Goal: Task Accomplishment & Management: Manage account settings

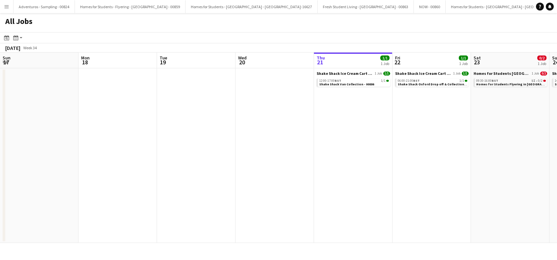
scroll to position [0, 157]
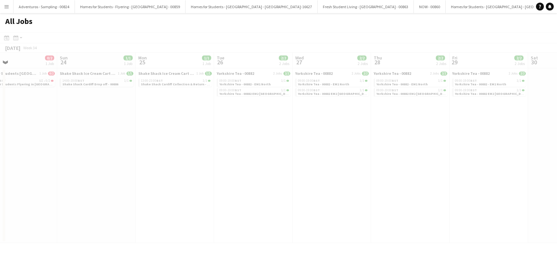
drag, startPoint x: 131, startPoint y: 168, endPoint x: 127, endPoint y: 169, distance: 4.0
click at [102, 172] on app-all-jobs "All Jobs Date picker AUG 2025 AUG 2025 Monday M Tuesday T Wednesday W Thursday …" at bounding box center [278, 128] width 557 height 230
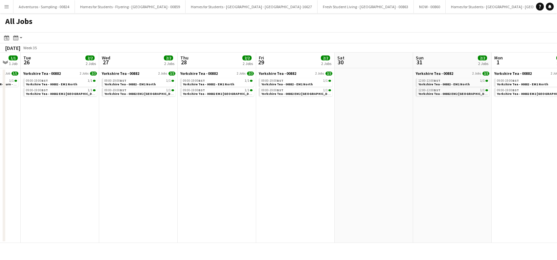
drag, startPoint x: 289, startPoint y: 189, endPoint x: 195, endPoint y: 201, distance: 94.3
click at [195, 201] on app-calendar-viewport "Sat 23 0/2 1 Job Sun 24 1/1 1 Job Mon 25 1/1 1 Job Tue 26 2/2 2 Jobs Wed 27 2/2…" at bounding box center [278, 148] width 557 height 191
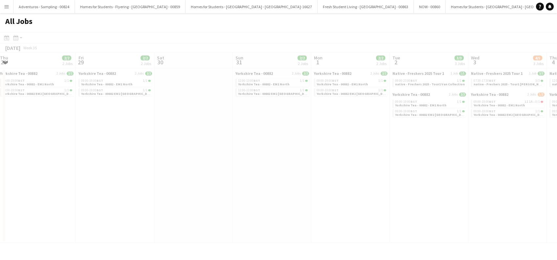
drag, startPoint x: 219, startPoint y: 189, endPoint x: 279, endPoint y: 160, distance: 66.4
click at [192, 192] on app-all-jobs "All Jobs Date picker AUG 2025 AUG 2025 Monday M Tuesday T Wednesday W Thursday …" at bounding box center [278, 128] width 557 height 230
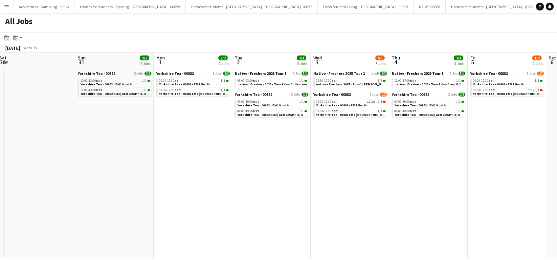
drag, startPoint x: 320, startPoint y: 181, endPoint x: 447, endPoint y: 134, distance: 135.1
click at [320, 181] on app-calendar-viewport "Tue 26 2/2 2 Jobs Wed 27 2/2 2 Jobs Thu 28 2/2 2 Jobs Fri 29 2/2 2 Jobs Sat 30 …" at bounding box center [278, 156] width 557 height 207
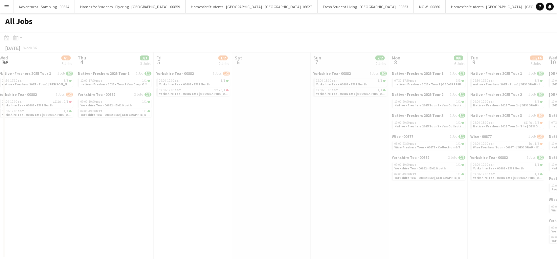
drag, startPoint x: 234, startPoint y: 199, endPoint x: 528, endPoint y: 150, distance: 298.4
click at [204, 201] on app-all-jobs "All Jobs Date picker AUG 2025 AUG 2025 Monday M Tuesday T Wednesday W Thursday …" at bounding box center [278, 136] width 557 height 246
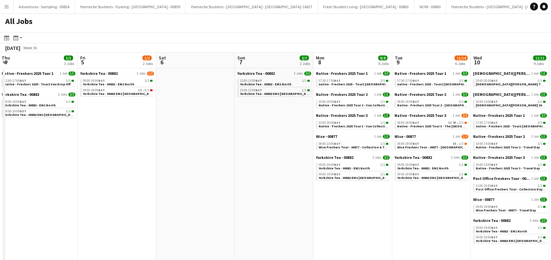
drag, startPoint x: 411, startPoint y: 198, endPoint x: 376, endPoint y: 207, distance: 35.9
click at [376, 207] on app-calendar-viewport "Mon 1 2/2 2 Jobs Tue 2 3/3 3 Jobs Wed 3 4/5 3 Jobs Thu 4 3/3 3 Jobs Fri 5 1/2 2…" at bounding box center [275, 241] width 551 height 376
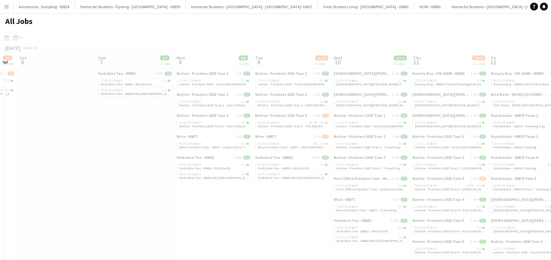
drag, startPoint x: 388, startPoint y: 197, endPoint x: 530, endPoint y: 150, distance: 149.6
click at [259, 211] on app-all-jobs "All Jobs Date picker AUG 2025 AUG 2025 Monday M Tuesday T Wednesday W Thursday …" at bounding box center [275, 220] width 551 height 415
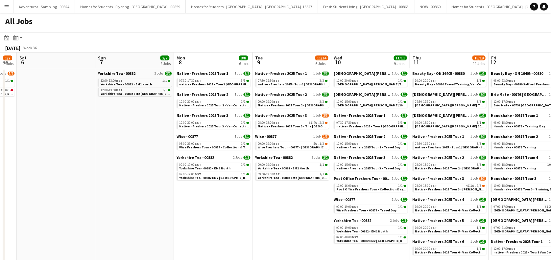
drag, startPoint x: 394, startPoint y: 183, endPoint x: 385, endPoint y: 184, distance: 8.3
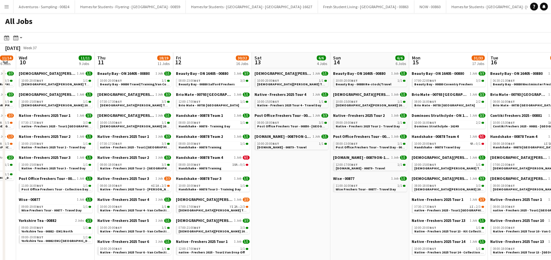
drag, startPoint x: 484, startPoint y: 140, endPoint x: 463, endPoint y: 132, distance: 22.2
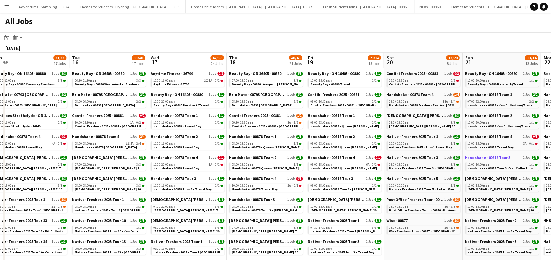
drag, startPoint x: 317, startPoint y: 184, endPoint x: 471, endPoint y: 158, distance: 156.9
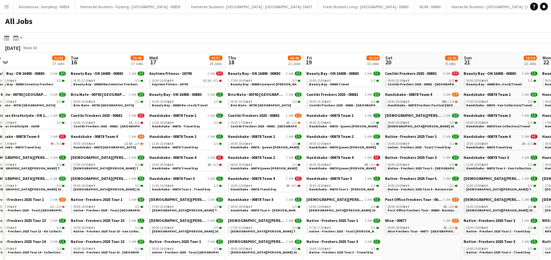
drag, startPoint x: 494, startPoint y: 156, endPoint x: 371, endPoint y: 171, distance: 124.7
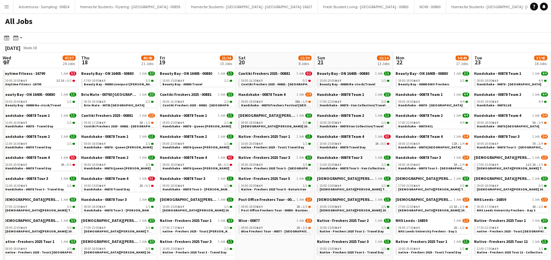
scroll to position [0, 223]
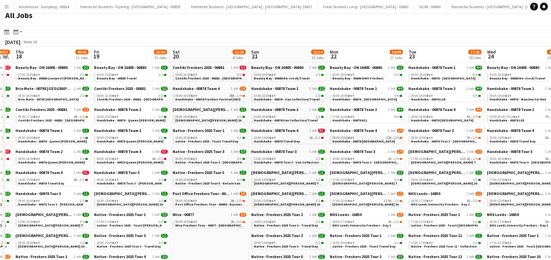
scroll to position [0, 0]
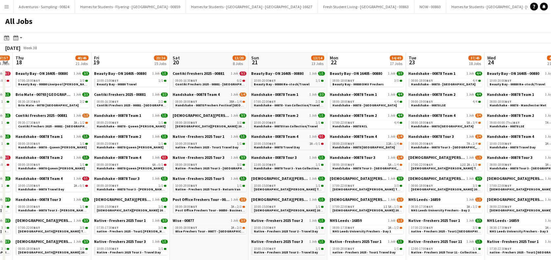
click at [374, 142] on div "08:00-23:00 BST 12A • 1/4" at bounding box center [367, 143] width 70 height 3
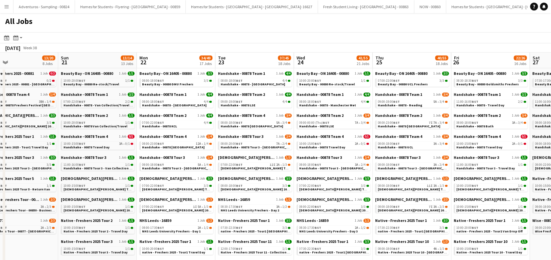
scroll to position [0, 271]
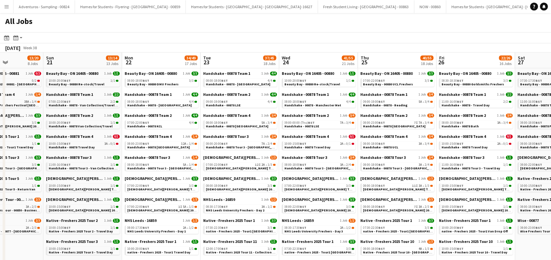
drag, startPoint x: 421, startPoint y: 156, endPoint x: 216, endPoint y: 160, distance: 204.7
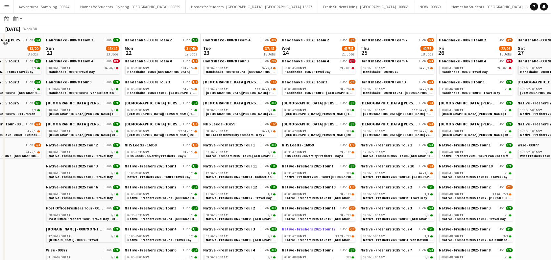
scroll to position [87, 0]
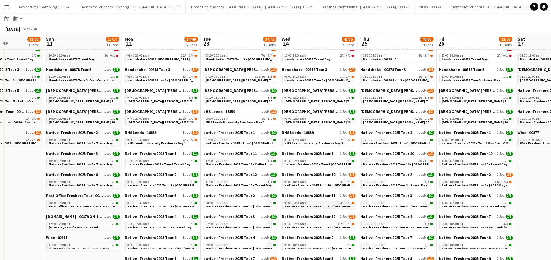
click at [325, 205] on span "Native - Freshers 2025 Tour 11 - Cardiff Met" at bounding box center [328, 206] width 89 height 4
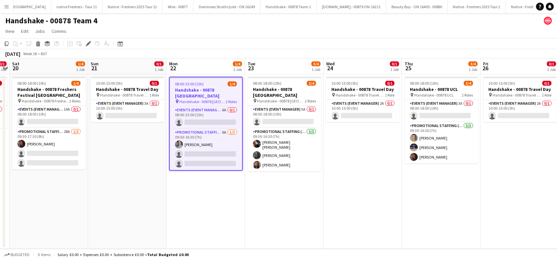
scroll to position [0, 1466]
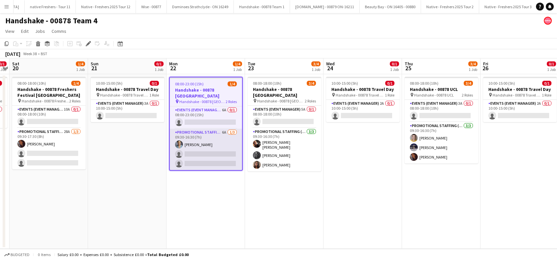
click at [215, 153] on app-card-role "Promotional Staffing (Brand Ambassadors) 6A 1/3 09:30-16:30 (7h) Rachael Cummin…" at bounding box center [206, 149] width 72 height 41
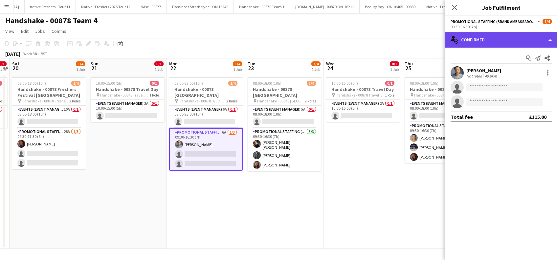
click at [486, 42] on div "single-neutral-actions-check-2 Confirmed" at bounding box center [501, 40] width 112 height 16
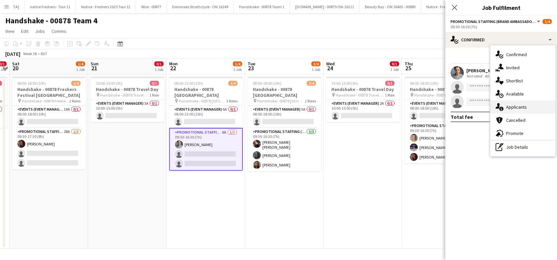
click at [515, 107] on div "single-neutral-actions-information Applicants" at bounding box center [522, 107] width 65 height 13
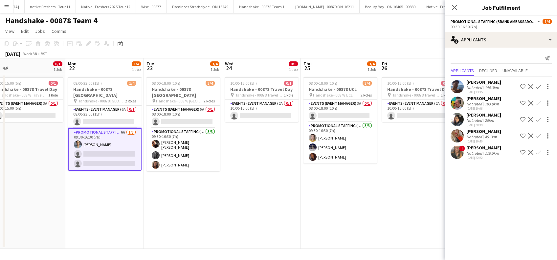
scroll to position [0, 178]
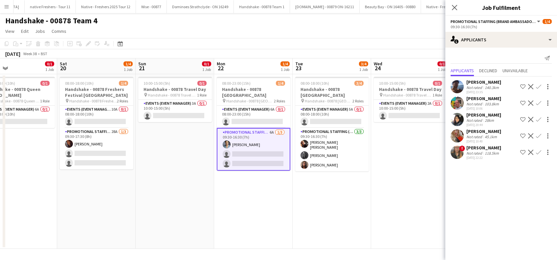
drag, startPoint x: 362, startPoint y: 183, endPoint x: 253, endPoint y: 198, distance: 110.4
click at [253, 198] on app-calendar-viewport "Wed 17 0/1 1 Job Thu 18 0/1 1 Job Fri 19 0/1 1 Job Sat 20 1/4 1 Job Sun 21 0/1 …" at bounding box center [278, 153] width 557 height 191
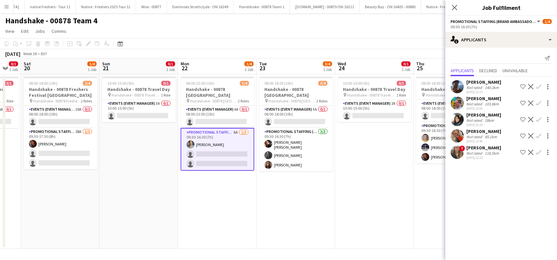
scroll to position [0, 199]
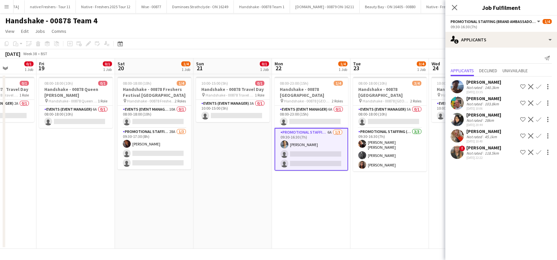
drag, startPoint x: 227, startPoint y: 201, endPoint x: 441, endPoint y: 192, distance: 215.0
click at [441, 192] on app-calendar-viewport "Tue 16 2/4 1 Job Wed 17 0/1 1 Job Thu 18 0/1 1 Job Fri 19 0/1 1 Job Sat 20 1/4 …" at bounding box center [278, 153] width 557 height 191
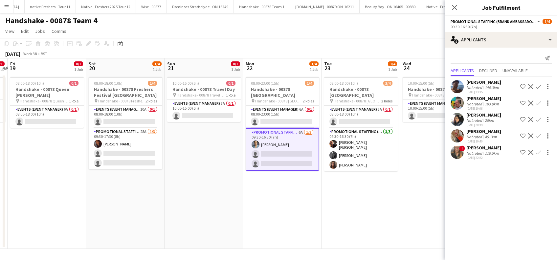
scroll to position [0, 307]
drag, startPoint x: 241, startPoint y: 194, endPoint x: 212, endPoint y: 191, distance: 29.8
click at [212, 191] on app-calendar-viewport "Mon 15 0/1 1 Job Tue 16 2/4 1 Job Wed 17 0/1 1 Job Thu 18 0/1 1 Job Fri 19 0/1 …" at bounding box center [278, 153] width 557 height 191
click at [479, 147] on div "Stephanie Louise Knight" at bounding box center [483, 148] width 35 height 6
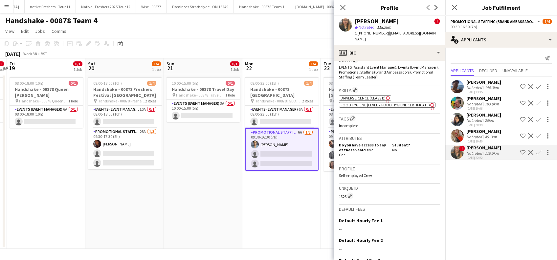
scroll to position [389, 0]
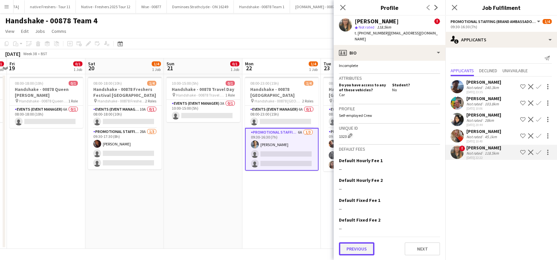
click at [349, 247] on button "Previous" at bounding box center [356, 248] width 35 height 13
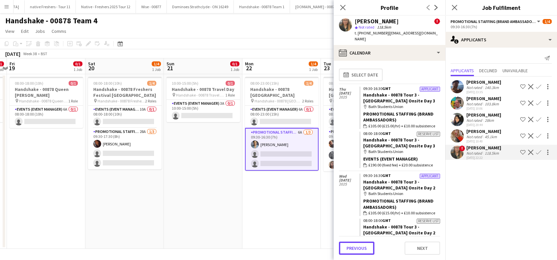
click at [349, 247] on button "Previous" at bounding box center [356, 248] width 35 height 13
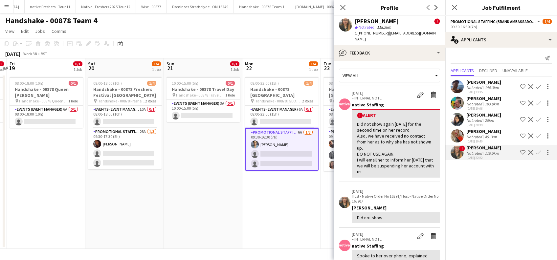
scroll to position [175, 0]
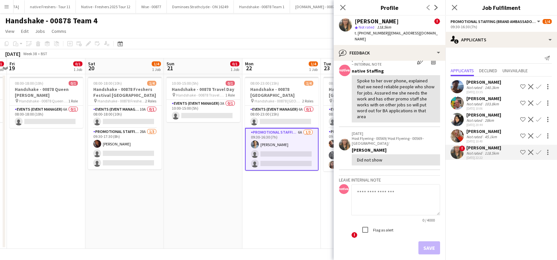
click at [363, 186] on textarea at bounding box center [395, 199] width 89 height 31
click at [390, 192] on textarea "**********" at bounding box center [395, 199] width 89 height 31
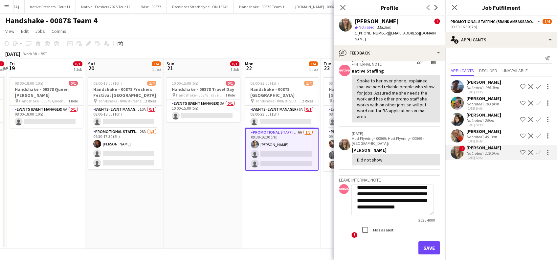
scroll to position [51, 0]
type textarea "**********"
click at [419, 244] on button "Save" at bounding box center [430, 247] width 22 height 13
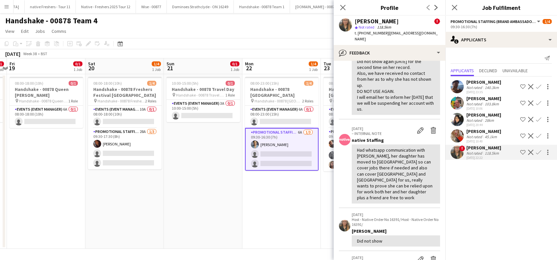
scroll to position [87, 0]
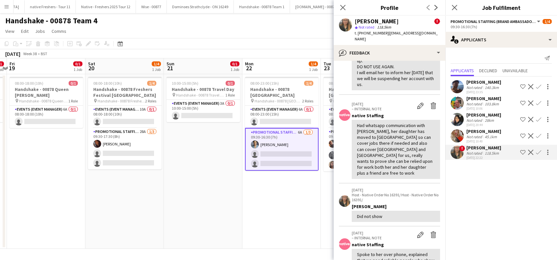
click at [493, 113] on div "Catherine Saffari" at bounding box center [483, 115] width 35 height 6
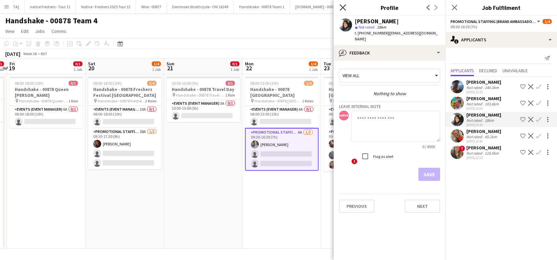
click at [344, 5] on icon "Close pop-in" at bounding box center [343, 7] width 6 height 6
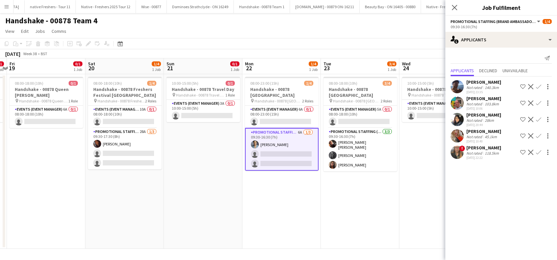
click at [474, 113] on div "Catherine Saffari" at bounding box center [483, 115] width 35 height 6
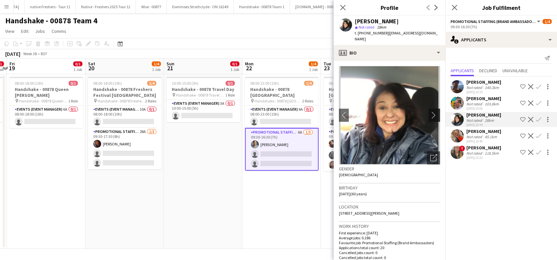
click at [430, 112] on app-icon "chevron-right" at bounding box center [435, 115] width 10 height 7
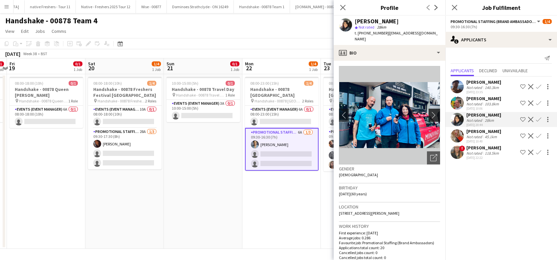
click at [430, 112] on app-icon "chevron-right" at bounding box center [435, 115] width 10 height 7
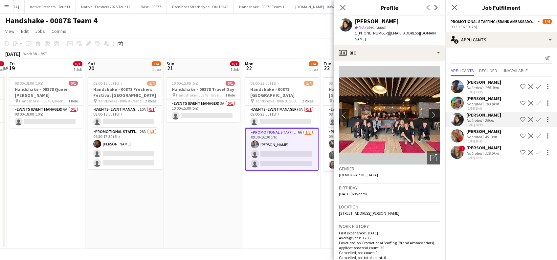
click at [430, 112] on app-icon "chevron-right" at bounding box center [435, 115] width 10 height 7
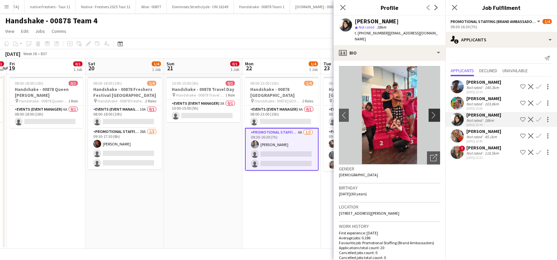
click at [430, 112] on app-icon "chevron-right" at bounding box center [435, 115] width 10 height 7
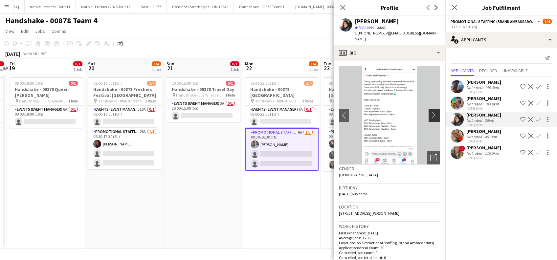
click at [430, 112] on app-icon "chevron-right" at bounding box center [435, 115] width 10 height 7
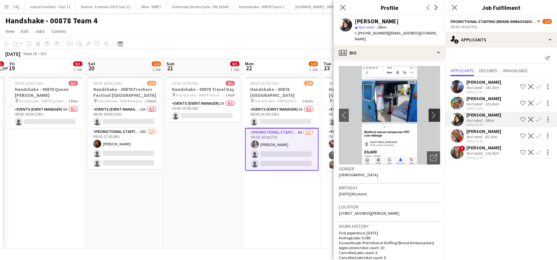
click at [430, 112] on app-icon "chevron-right" at bounding box center [435, 115] width 10 height 7
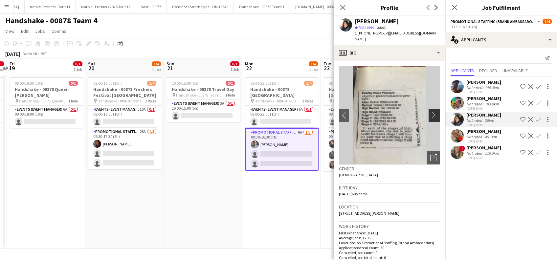
click at [430, 112] on app-icon "chevron-right" at bounding box center [435, 115] width 10 height 7
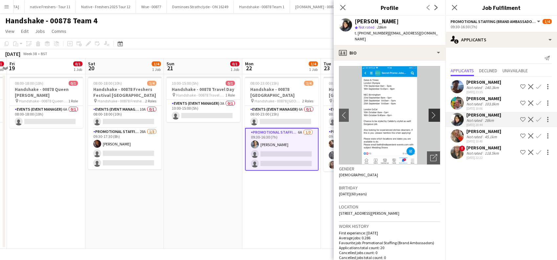
click at [430, 112] on app-icon "chevron-right" at bounding box center [435, 115] width 10 height 7
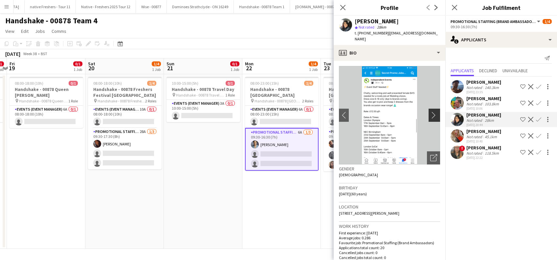
click at [430, 112] on app-icon "chevron-right" at bounding box center [435, 115] width 10 height 7
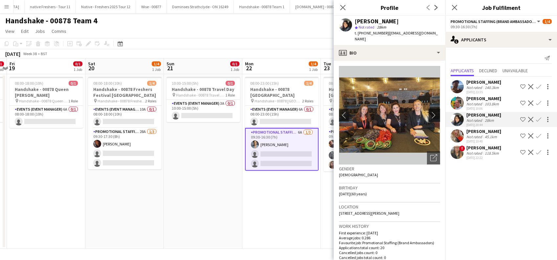
click at [430, 112] on app-icon "chevron-right" at bounding box center [435, 115] width 10 height 7
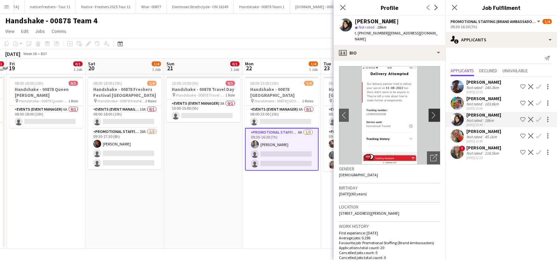
click at [430, 112] on app-icon "chevron-right" at bounding box center [435, 115] width 10 height 7
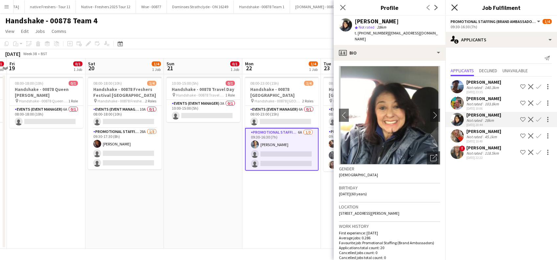
click at [454, 7] on icon at bounding box center [454, 7] width 6 height 6
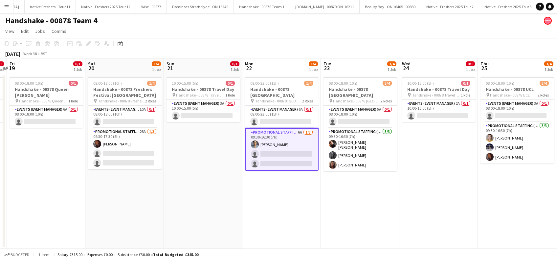
click at [279, 190] on app-date-cell "08:00-23:00 (15h) 1/4 Handshake - 00878 Cardiff pin Handshake - 00878 Cardiff 2…" at bounding box center [281, 161] width 79 height 175
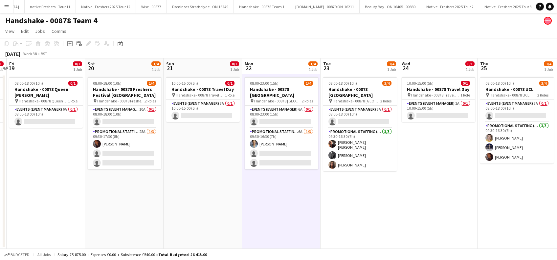
click at [370, 197] on app-date-cell "08:00-18:00 (10h) 3/4 Handshake - 00878 Leicester pin Handshake - 00878 Leicest…" at bounding box center [360, 161] width 79 height 175
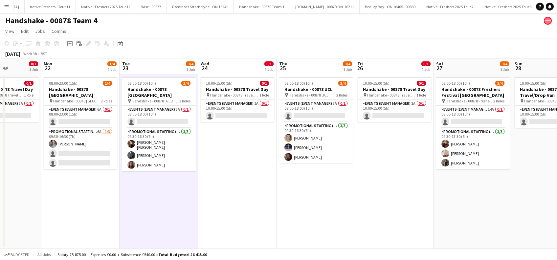
scroll to position [0, 197]
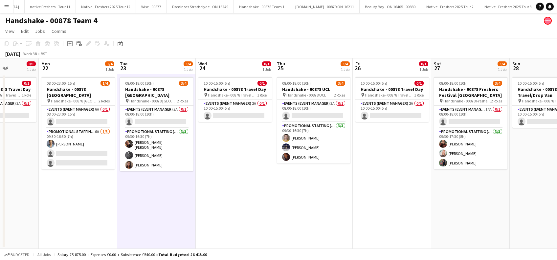
drag, startPoint x: 411, startPoint y: 183, endPoint x: 215, endPoint y: 212, distance: 198.3
click at [215, 212] on app-calendar-viewport "Fri 19 0/1 1 Job Sat 20 1/4 1 Job Sun 21 0/1 1 Job Mon 22 1/4 1 Job Tue 23 3/4 …" at bounding box center [278, 153] width 557 height 191
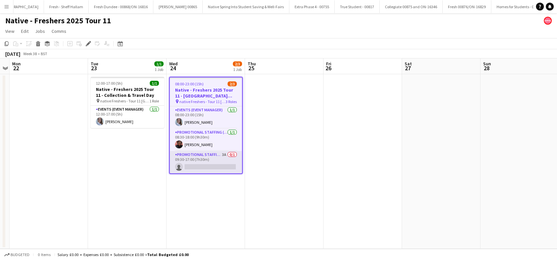
click at [208, 168] on app-card-role "Promotional Staffing (Brand Ambassadors) 3A 0/1 09:30-17:00 (7h30m) single-neut…" at bounding box center [206, 162] width 72 height 22
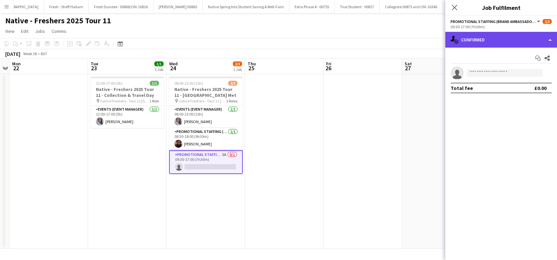
click at [512, 39] on div "single-neutral-actions-check-2 Confirmed" at bounding box center [501, 40] width 112 height 16
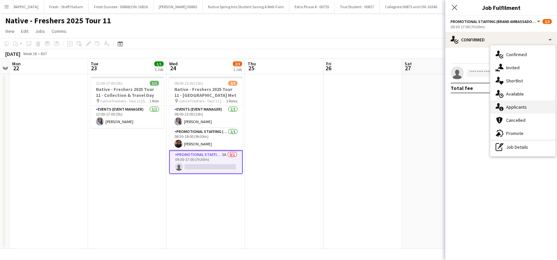
click at [519, 109] on div "single-neutral-actions-information Applicants" at bounding box center [522, 107] width 65 height 13
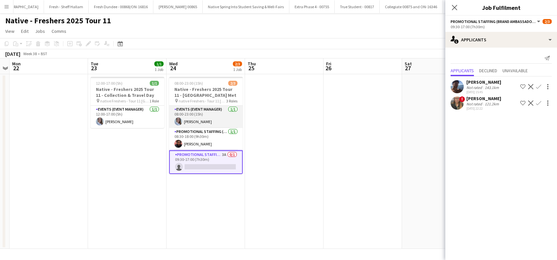
click at [212, 123] on app-card-role "Events (Event Manager) 1/1 08:00-23:00 (15h) Ashleigh Fountain" at bounding box center [206, 117] width 74 height 22
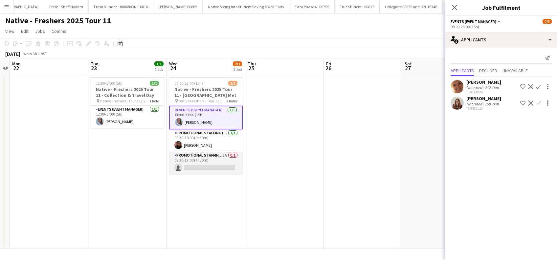
click at [205, 164] on app-card-role "Promotional Staffing (Brand Ambassadors) 3A 0/1 09:30-17:00 (7h30m) single-neut…" at bounding box center [206, 163] width 74 height 22
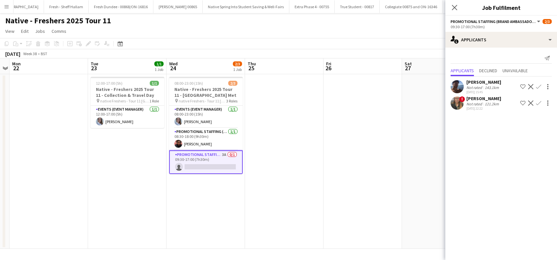
click at [270, 183] on app-date-cell at bounding box center [284, 161] width 79 height 175
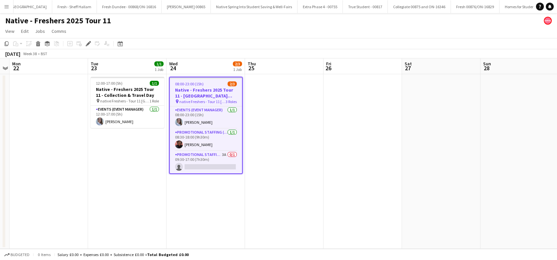
scroll to position [0, 809]
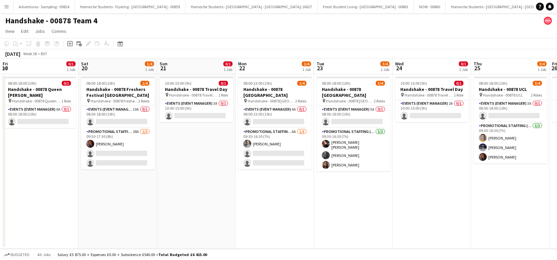
scroll to position [0, 197]
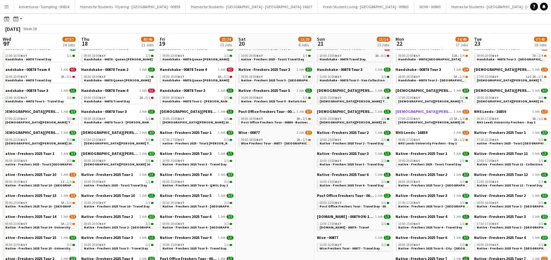
scroll to position [0, 271]
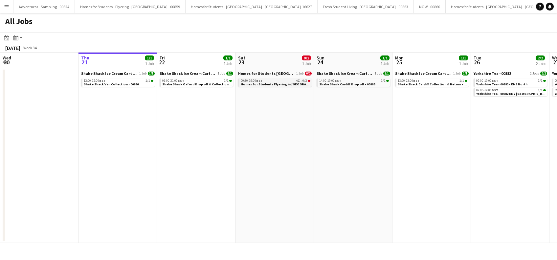
click at [280, 83] on span "Homes for Students Flyering in [GEOGRAPHIC_DATA] - 00884" at bounding box center [288, 84] width 95 height 4
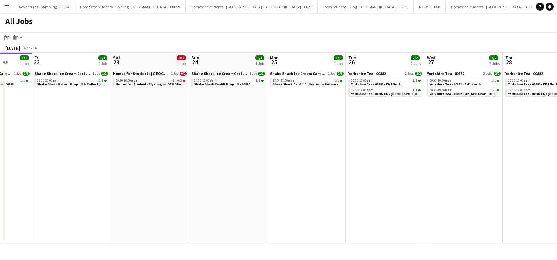
scroll to position [0, 327]
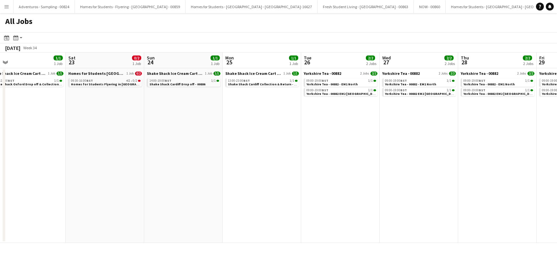
drag, startPoint x: 442, startPoint y: 163, endPoint x: 272, endPoint y: 182, distance: 170.9
click at [272, 182] on app-calendar-viewport "Mon 18 Tue 19 Wed 20 Thu 21 1/1 1 Job Fri 22 1/1 1 Job Sat 23 0/2 1 Job Sun 24 …" at bounding box center [278, 148] width 557 height 191
click at [338, 84] on span "Yorkshire Tea - 00882 - EM1 North" at bounding box center [331, 84] width 51 height 4
click at [307, 79] on link "09:00-19:00 BST 1/1 Yorkshire Tea - 00882 - EM1 North" at bounding box center [342, 83] width 70 height 8
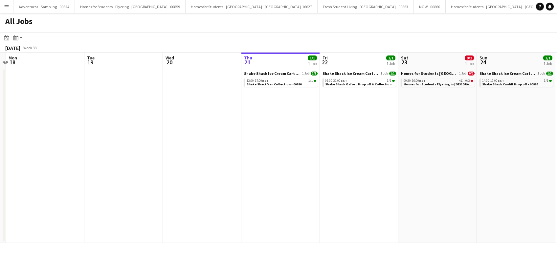
drag, startPoint x: 210, startPoint y: 158, endPoint x: 558, endPoint y: 187, distance: 349.4
click at [557, 187] on html "Menu Boards Boards Boards All jobs Status Workforce Workforce My Workforce Recr…" at bounding box center [278, 130] width 557 height 260
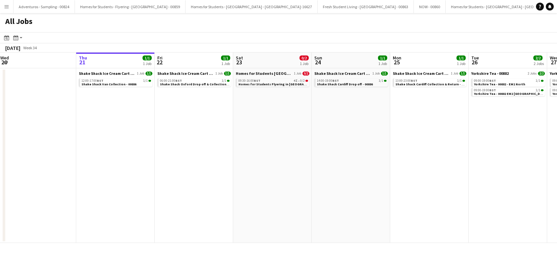
scroll to position [0, 202]
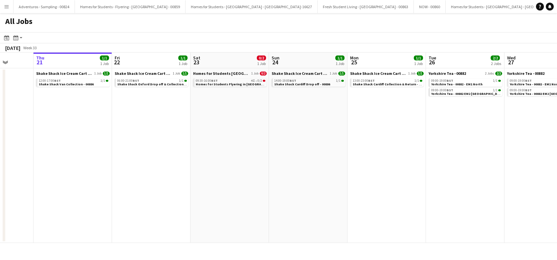
drag, startPoint x: 528, startPoint y: 193, endPoint x: 320, endPoint y: 232, distance: 211.5
click at [320, 232] on app-calendar-viewport "Mon 18 Tue 19 Wed 20 Thu 21 1/1 1 Job Fri 22 1/1 1 Job Sat 23 0/2 1 Job Sun 24 …" at bounding box center [278, 148] width 557 height 191
click at [234, 82] on span "Homes for Students Flyering in Leeds - 00884" at bounding box center [243, 84] width 95 height 4
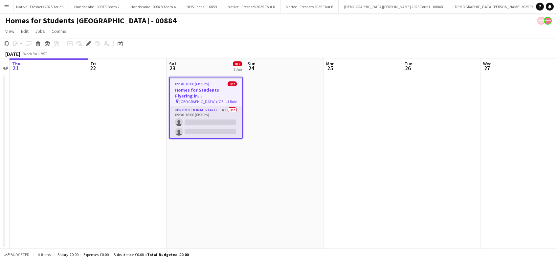
scroll to position [0, 2069]
click at [213, 129] on app-card-role "Promotional Staffing (Brand Ambassadors) 4I 0/2 09:30-16:00 (6h30m) single-neut…" at bounding box center [206, 122] width 72 height 32
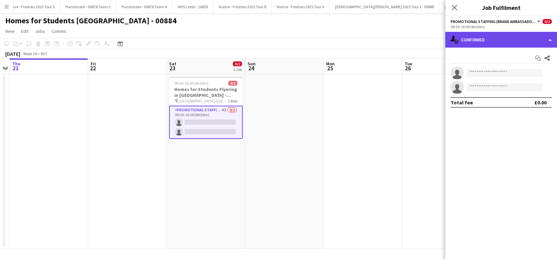
click at [490, 37] on div "single-neutral-actions-check-2 Confirmed" at bounding box center [501, 40] width 112 height 16
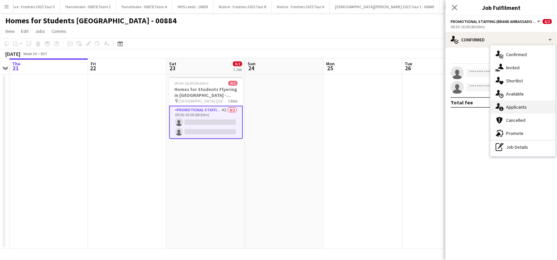
click at [515, 110] on div "single-neutral-actions-information Applicants" at bounding box center [522, 107] width 65 height 13
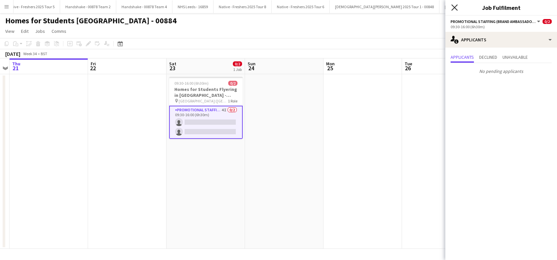
click at [456, 9] on icon "Close pop-in" at bounding box center [454, 7] width 6 height 6
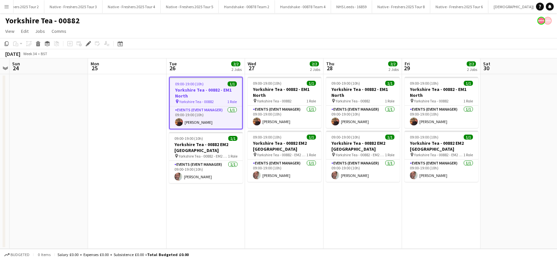
scroll to position [0, 1918]
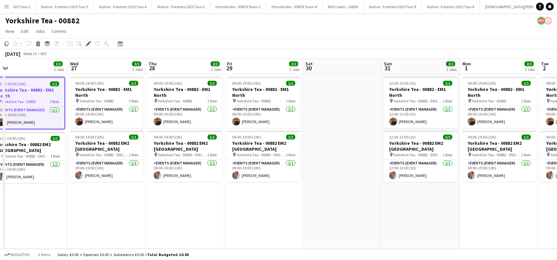
drag, startPoint x: 478, startPoint y: 201, endPoint x: 301, endPoint y: 231, distance: 180.1
click at [301, 231] on app-calendar-viewport "Sat 23 Sun 24 Mon 25 Tue 26 2/2 2 Jobs Wed 27 2/2 2 Jobs Thu 28 2/2 2 Jobs Fri …" at bounding box center [278, 153] width 557 height 191
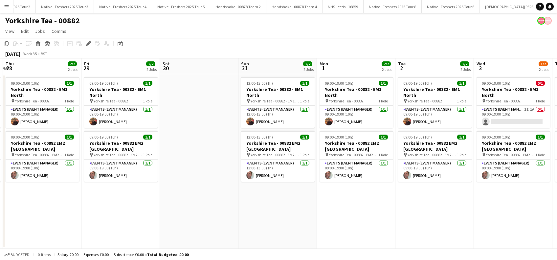
drag, startPoint x: 444, startPoint y: 221, endPoint x: 349, endPoint y: 223, distance: 95.3
click at [319, 232] on app-calendar-viewport "Mon 25 Tue 26 2/2 2 Jobs Wed 27 2/2 2 Jobs Thu 28 2/2 2 Jobs Fri 29 2/2 2 Jobs …" at bounding box center [278, 153] width 557 height 191
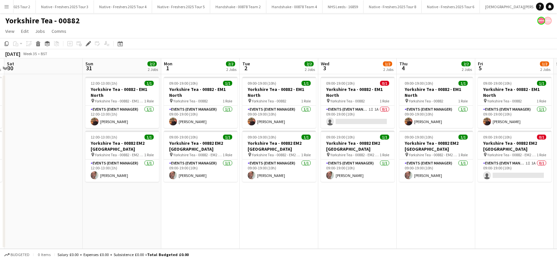
drag, startPoint x: 393, startPoint y: 225, endPoint x: 327, endPoint y: 233, distance: 66.5
click at [327, 233] on app-calendar-viewport "Wed 27 2/2 2 Jobs Thu 28 2/2 2 Jobs Fri 29 2/2 2 Jobs Sat 30 Sun 31 2/2 2 Jobs …" at bounding box center [278, 153] width 557 height 191
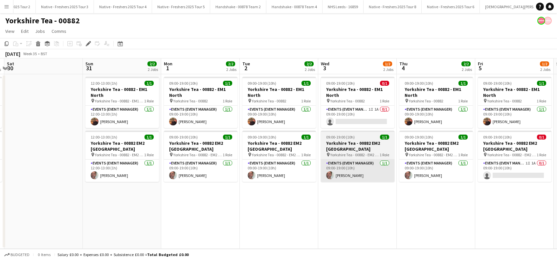
scroll to position [0, 232]
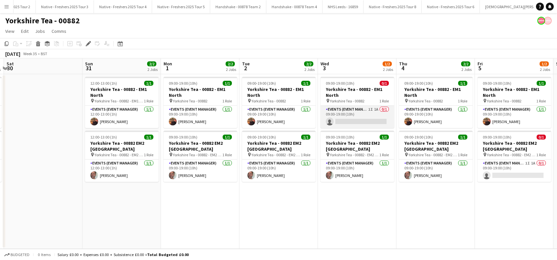
click at [362, 124] on app-card-role "Events (Event Manager) 1I 1A 0/1 09:00-19:00 (10h) single-neutral-actions" at bounding box center [358, 117] width 74 height 22
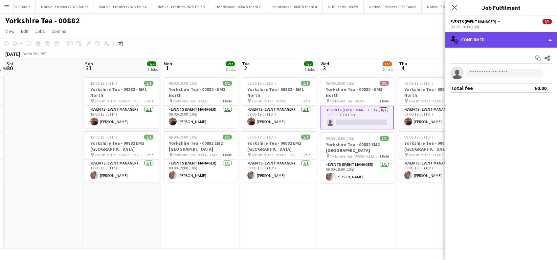
click at [497, 36] on div "single-neutral-actions-check-2 Confirmed" at bounding box center [501, 40] width 112 height 16
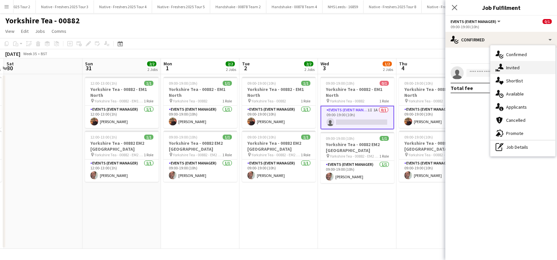
click at [513, 68] on div "single-neutral-actions-share-1 Invited" at bounding box center [522, 67] width 65 height 13
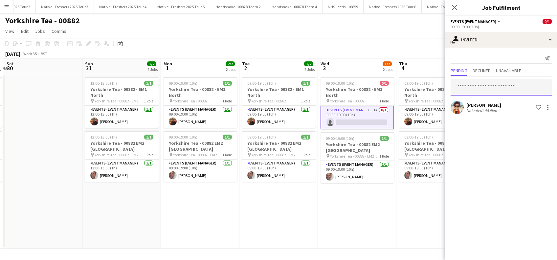
click at [478, 89] on input "text" at bounding box center [501, 87] width 101 height 16
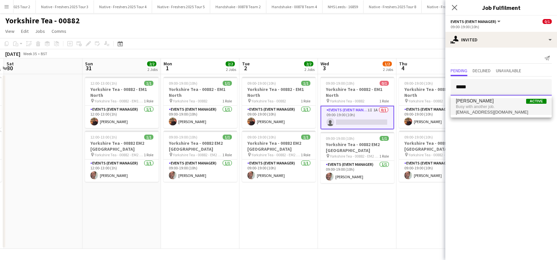
type input "*****"
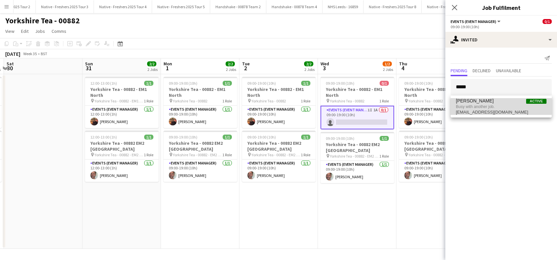
click at [473, 102] on span "[PERSON_NAME]" at bounding box center [475, 101] width 38 height 6
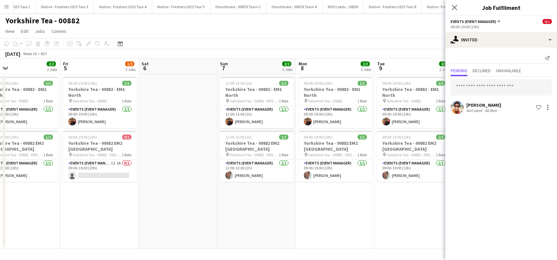
drag, startPoint x: 367, startPoint y: 207, endPoint x: 109, endPoint y: 221, distance: 258.2
click at [109, 221] on app-calendar-viewport "Sun 31 2/2 2 Jobs Mon 1 2/2 2 Jobs Tue 2 2/2 2 Jobs Wed 3 1/2 2 Jobs Thu 4 2/2 …" at bounding box center [278, 153] width 557 height 191
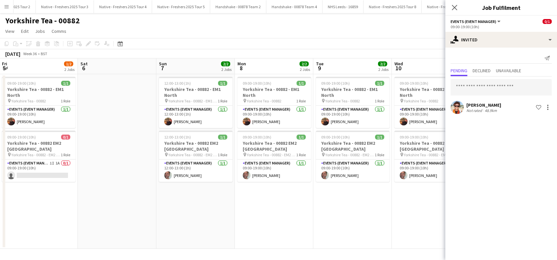
drag, startPoint x: 323, startPoint y: 195, endPoint x: 121, endPoint y: 215, distance: 202.7
click at [121, 215] on app-calendar-viewport "Tue 2 2/2 2 Jobs Wed 3 1/2 2 Jobs Thu 4 2/2 2 Jobs Fri 5 1/2 2 Jobs Sat 6 Sun 7…" at bounding box center [278, 153] width 557 height 191
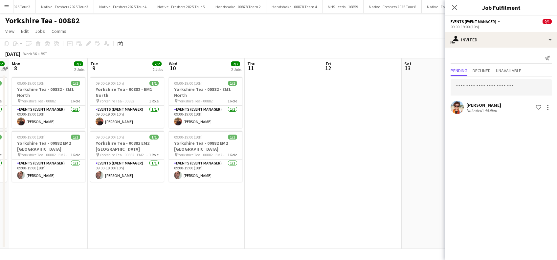
drag, startPoint x: 375, startPoint y: 195, endPoint x: 318, endPoint y: 191, distance: 57.6
click at [168, 208] on app-calendar-viewport "Thu 4 2/2 2 Jobs Fri 5 1/2 2 Jobs Sat 6 Sun 7 2/2 2 Jobs Mon 8 2/2 2 Jobs Tue 9…" at bounding box center [278, 153] width 557 height 191
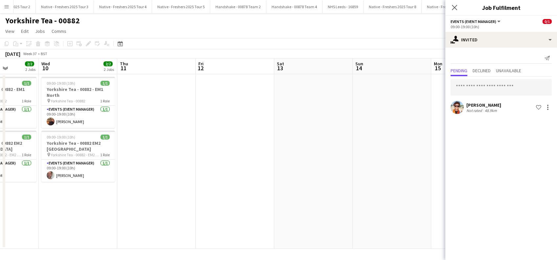
scroll to position [0, 188]
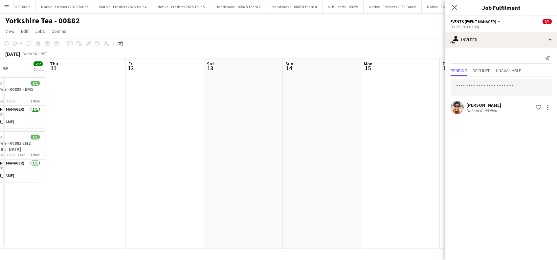
drag, startPoint x: 368, startPoint y: 187, endPoint x: 171, endPoint y: 215, distance: 199.4
click at [171, 215] on app-calendar-viewport "Mon 8 2/2 2 Jobs Tue 9 2/2 2 Jobs Wed 10 2/2 2 Jobs Thu 11 Fri 12 Sat 13 Sun 14…" at bounding box center [278, 153] width 557 height 191
click at [452, 9] on icon "Close pop-in" at bounding box center [454, 7] width 6 height 6
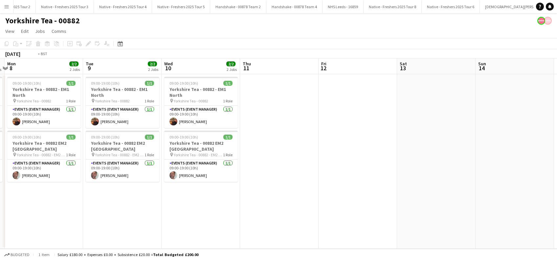
drag, startPoint x: 149, startPoint y: 215, endPoint x: 401, endPoint y: 181, distance: 254.2
click at [420, 183] on app-calendar-viewport "Sat 6 Sun 7 2/2 2 Jobs Mon 8 2/2 2 Jobs Tue 9 2/2 2 Jobs Wed 10 2/2 2 Jobs Thu …" at bounding box center [278, 153] width 557 height 191
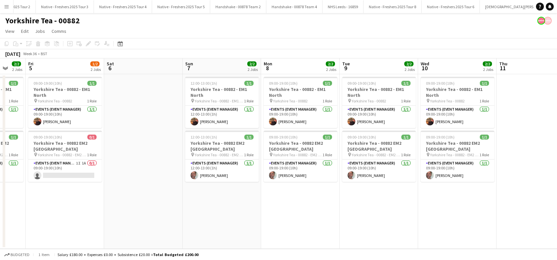
drag, startPoint x: 247, startPoint y: 200, endPoint x: 376, endPoint y: 200, distance: 129.1
click at [376, 200] on app-calendar-viewport "Wed 3 1/2 2 Jobs Thu 4 2/2 2 Jobs Fri 5 1/2 2 Jobs Sat 6 Sun 7 2/2 2 Jobs Mon 8…" at bounding box center [278, 153] width 557 height 191
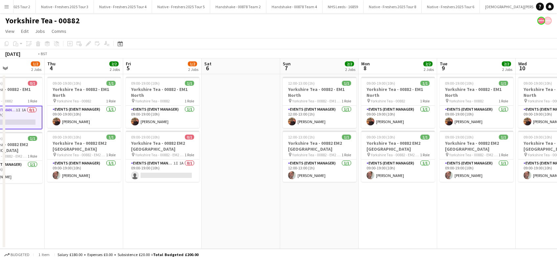
drag, startPoint x: 89, startPoint y: 202, endPoint x: 280, endPoint y: 204, distance: 191.2
click at [288, 204] on app-calendar-viewport "Mon 1 2/2 2 Jobs Tue 2 2/2 2 Jobs Wed 3 1/2 2 Jobs Thu 4 2/2 2 Jobs Fri 5 1/2 2…" at bounding box center [278, 153] width 557 height 191
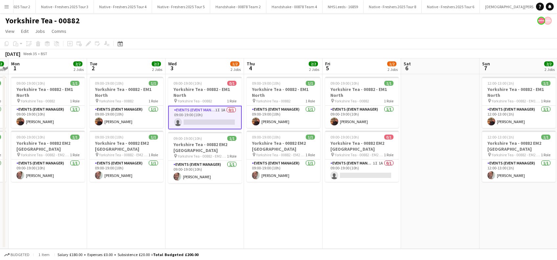
drag, startPoint x: 75, startPoint y: 208, endPoint x: 274, endPoint y: 210, distance: 199.4
click at [281, 210] on app-calendar-viewport "Fri 29 2/2 2 Jobs Sat 30 Sun 31 2/2 2 Jobs Mon 1 2/2 2 Jobs Tue 2 2/2 2 Jobs We…" at bounding box center [278, 153] width 557 height 191
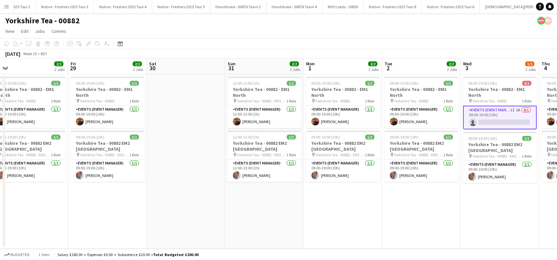
drag, startPoint x: 101, startPoint y: 213, endPoint x: 266, endPoint y: 218, distance: 165.3
click at [311, 218] on app-calendar-viewport "Tue 26 2/2 2 Jobs Wed 27 2/2 2 Jobs Thu 28 2/2 2 Jobs Fri 29 2/2 2 Jobs Sat 30 …" at bounding box center [278, 153] width 557 height 191
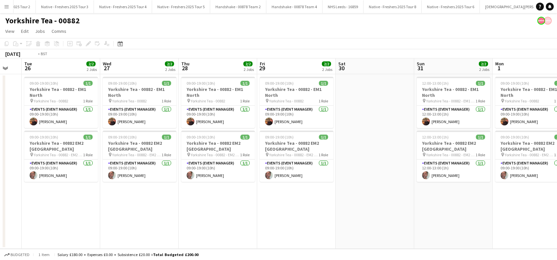
drag, startPoint x: 121, startPoint y: 218, endPoint x: 247, endPoint y: 224, distance: 126.6
click at [260, 225] on app-calendar-viewport "Sun 24 Mon 25 Tue 26 2/2 2 Jobs Wed 27 2/2 2 Jobs Thu 28 2/2 2 Jobs Fri 29 2/2 …" at bounding box center [278, 153] width 557 height 191
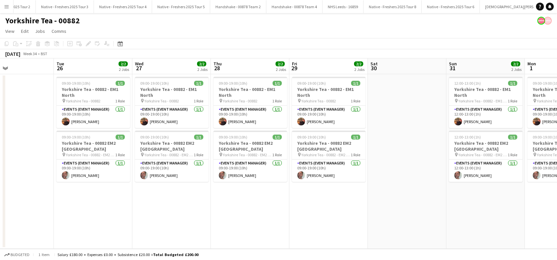
scroll to position [0, 275]
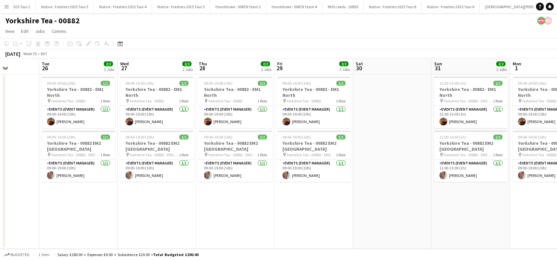
drag, startPoint x: 450, startPoint y: 197, endPoint x: 342, endPoint y: 219, distance: 110.5
click at [342, 219] on app-calendar-viewport "Fri 22 Sat 23 Sun 24 Mon 25 Tue 26 2/2 2 Jobs Wed 27 2/2 2 Jobs Thu 28 2/2 2 Jo…" at bounding box center [278, 153] width 557 height 191
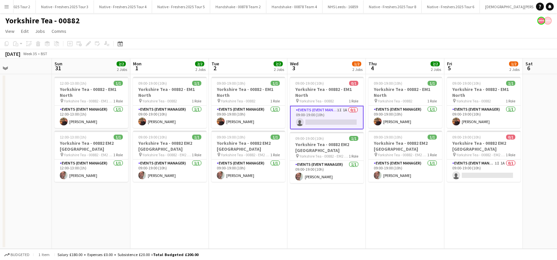
scroll to position [0, 209]
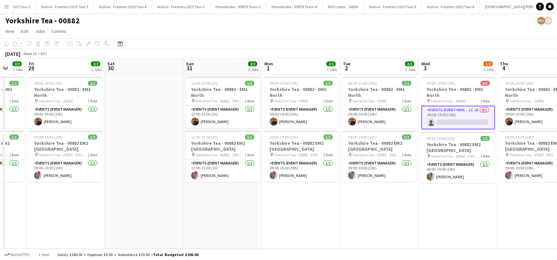
drag, startPoint x: 471, startPoint y: 205, endPoint x: 223, endPoint y: 194, distance: 248.6
click at [223, 194] on app-calendar-viewport "Tue 26 2/2 2 Jobs Wed 27 2/2 2 Jobs Thu 28 2/2 2 Jobs Fri 29 2/2 2 Jobs Sat 30 …" at bounding box center [278, 153] width 557 height 191
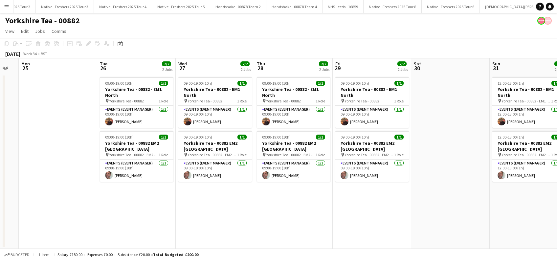
drag, startPoint x: 223, startPoint y: 199, endPoint x: 530, endPoint y: 202, distance: 306.5
click at [530, 202] on app-calendar-viewport "Fri 22 Sat 23 Sun 24 Mon 25 Tue 26 2/2 2 Jobs Wed 27 2/2 2 Jobs Thu 28 2/2 2 Jo…" at bounding box center [278, 153] width 557 height 191
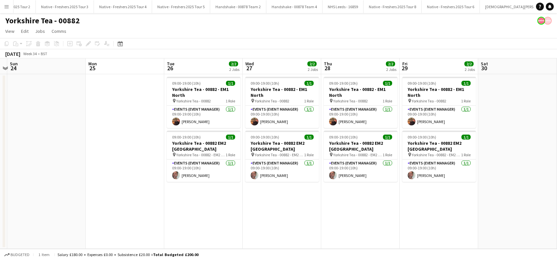
drag, startPoint x: 246, startPoint y: 146, endPoint x: 317, endPoint y: 152, distance: 70.9
click at [317, 152] on app-calendar-viewport "Fri 22 Sat 23 Sun 24 Mon 25 Tue 26 2/2 2 Jobs Wed 27 2/2 2 Jobs Thu 28 2/2 2 Jo…" at bounding box center [278, 153] width 557 height 191
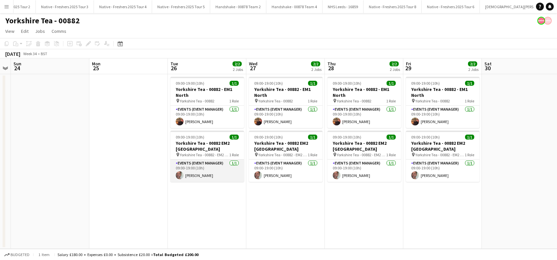
click at [205, 175] on app-card-role "Events (Event Manager) 1/1 09:00-19:00 (10h) Alan Johnstone" at bounding box center [207, 171] width 74 height 22
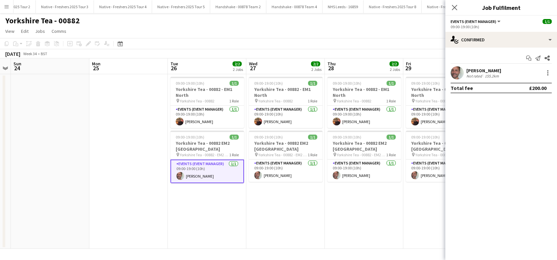
click at [485, 69] on div "[PERSON_NAME]" at bounding box center [483, 71] width 35 height 6
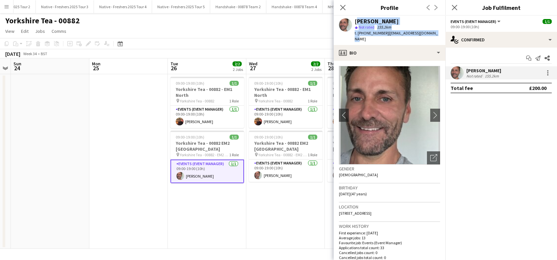
drag, startPoint x: 439, startPoint y: 33, endPoint x: 355, endPoint y: 21, distance: 84.9
click at [355, 21] on div "Alan Johnstone star Not rated 155.2km t. +4407756198669 | alanjohnstone9@gmail.…" at bounding box center [390, 30] width 112 height 29
copy div "Alan Johnstone star Not rated 155.2km t. +4407756198669 | alanjohnstone9@gmail.…"
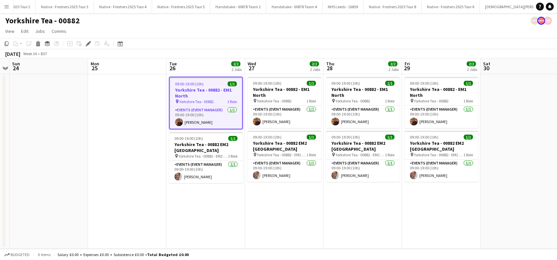
click at [188, 200] on app-date-cell "09:00-19:00 (10h) 1/1 Yorkshire Tea - 00882 - EM1 North pin Yorkshire Tea - 008…" at bounding box center [206, 161] width 79 height 175
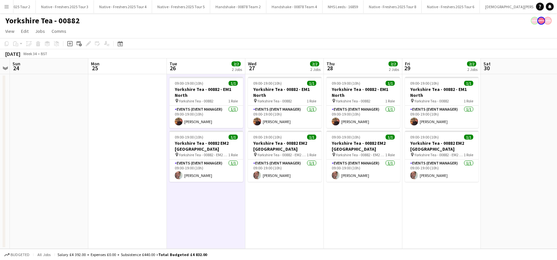
click at [385, 209] on app-date-cell "09:00-19:00 (10h) 1/1 Yorkshire Tea - 00882 - EM1 North pin Yorkshire Tea - 008…" at bounding box center [363, 161] width 79 height 175
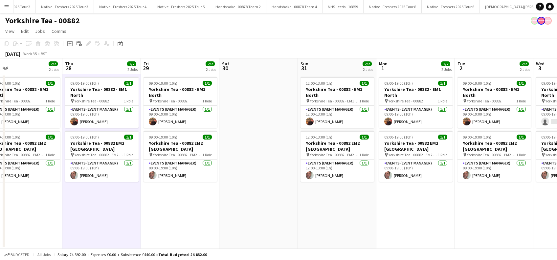
drag, startPoint x: 491, startPoint y: 208, endPoint x: 230, endPoint y: 232, distance: 262.6
click at [230, 232] on app-calendar-viewport "Sat 23 Sun 24 Mon 25 Tue 26 2/2 2 Jobs Wed 27 2/2 2 Jobs Thu 28 2/2 2 Jobs Fri …" at bounding box center [278, 153] width 557 height 191
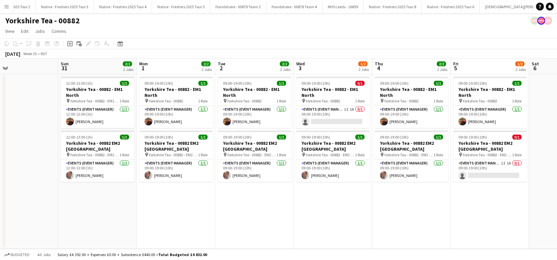
scroll to position [0, 299]
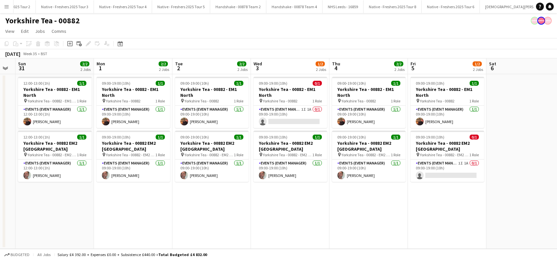
drag, startPoint x: 380, startPoint y: 210, endPoint x: 170, endPoint y: 213, distance: 210.3
click at [170, 213] on app-calendar-viewport "Wed 27 2/2 2 Jobs Thu 28 2/2 2 Jobs Fri 29 2/2 2 Jobs Sat 30 Sun 31 2/2 2 Jobs …" at bounding box center [278, 153] width 557 height 191
drag, startPoint x: 308, startPoint y: 107, endPoint x: 305, endPoint y: 109, distance: 3.7
click at [308, 107] on app-card-role "Events (Event Manager) 1I 1A 0/1 09:00-19:00 (10h) single-neutral-actions" at bounding box center [291, 117] width 74 height 22
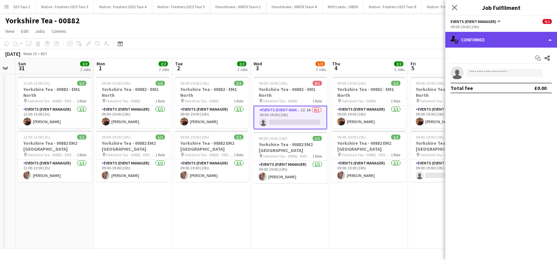
click at [507, 38] on div "single-neutral-actions-check-2 Confirmed" at bounding box center [501, 40] width 112 height 16
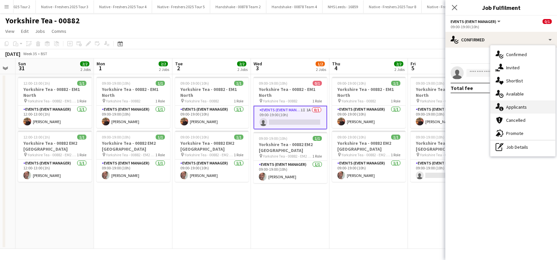
click at [517, 108] on div "single-neutral-actions-information Applicants" at bounding box center [522, 107] width 65 height 13
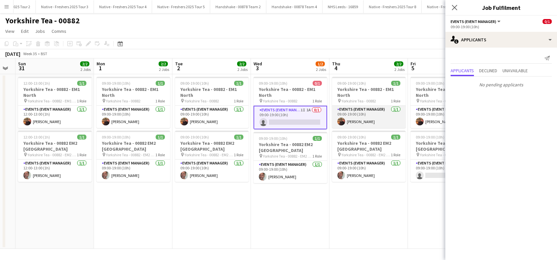
click at [363, 118] on app-card-role "Events (Event Manager) [DATE] 09:00-19:00 (10h) [PERSON_NAME]" at bounding box center [369, 117] width 74 height 22
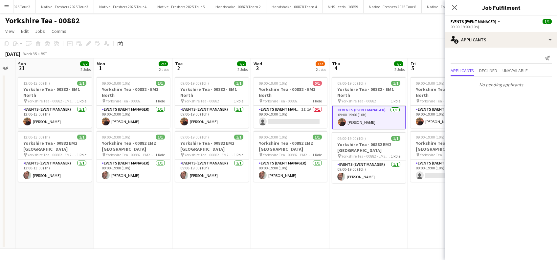
click at [362, 124] on app-card-role "Events (Event Manager) [DATE] 09:00-19:00 (10h) [PERSON_NAME]" at bounding box center [369, 118] width 74 height 24
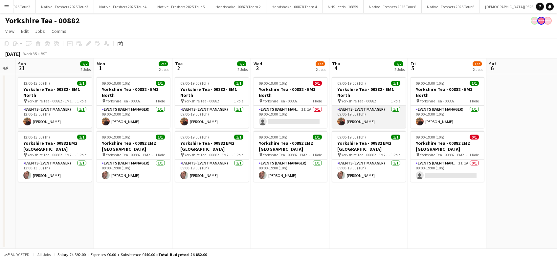
click at [367, 122] on app-card-role "Events (Event Manager) [DATE] 09:00-19:00 (10h) [PERSON_NAME]" at bounding box center [369, 117] width 74 height 22
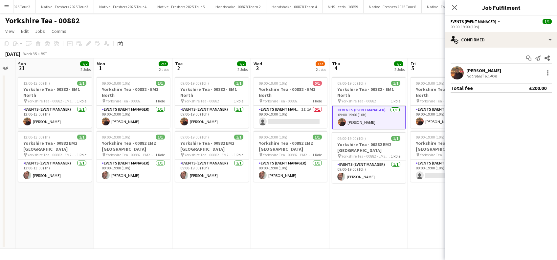
click at [489, 71] on div "[PERSON_NAME]" at bounding box center [483, 71] width 35 height 6
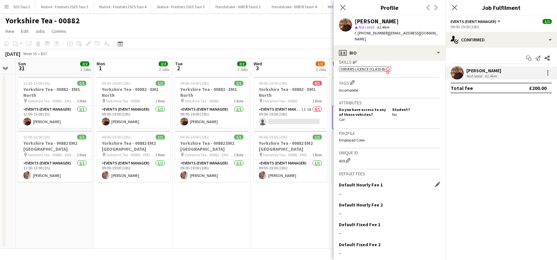
scroll to position [264, 0]
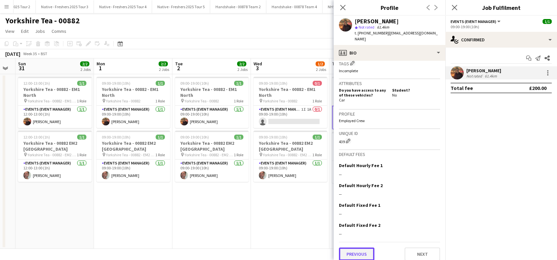
click at [364, 254] on button "Previous" at bounding box center [356, 254] width 35 height 13
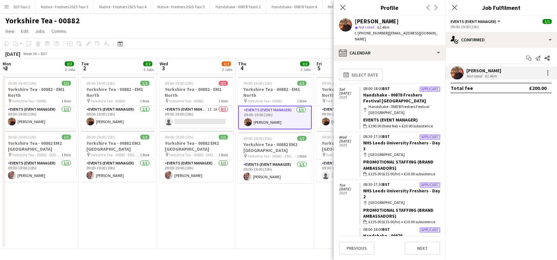
scroll to position [0, 265]
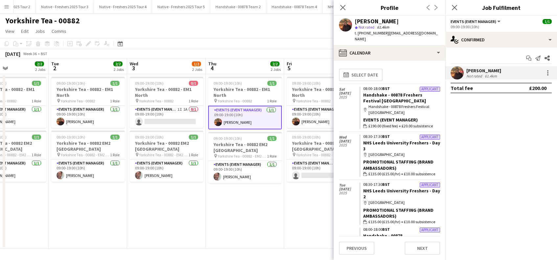
drag, startPoint x: 282, startPoint y: 224, endPoint x: 158, endPoint y: 240, distance: 124.9
click at [158, 240] on app-calendar-viewport "Fri 29 2/2 2 Jobs Sat 30 Sun 31 2/2 2 Jobs Mon 1 2/2 2 Jobs Tue 2 2/2 2 Jobs We…" at bounding box center [278, 153] width 557 height 191
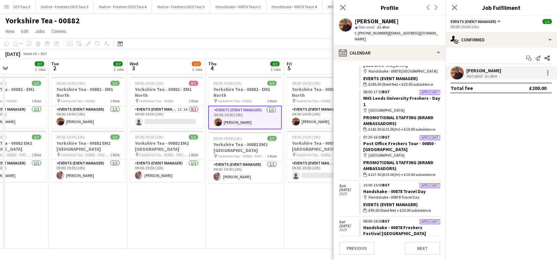
scroll to position [0, 0]
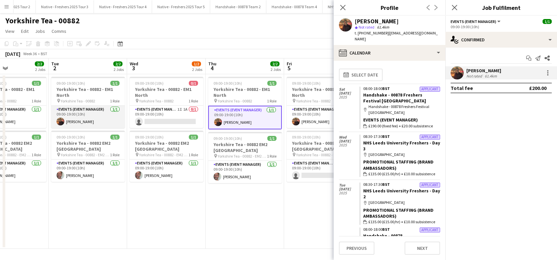
click at [80, 123] on app-card-role "Events (Event Manager) [DATE] 09:00-19:00 (10h) [PERSON_NAME]" at bounding box center [88, 117] width 74 height 22
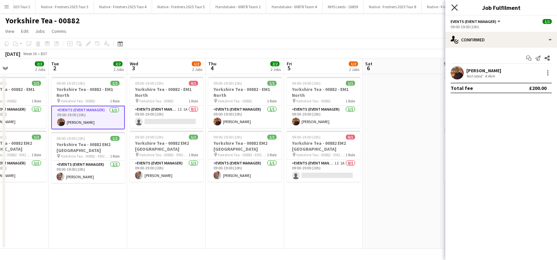
click at [456, 9] on icon at bounding box center [454, 7] width 6 height 6
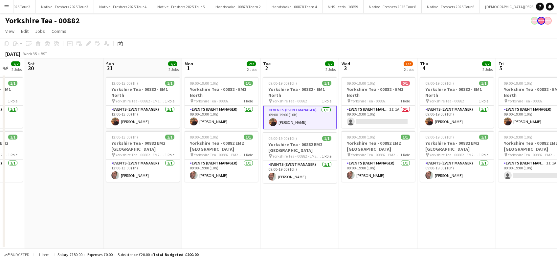
scroll to position [0, 209]
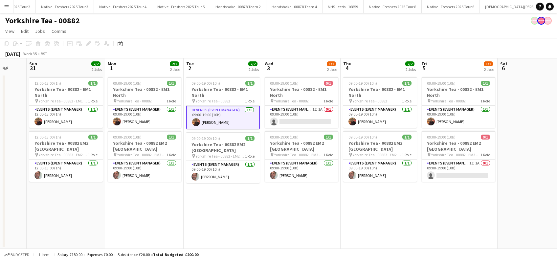
drag, startPoint x: 257, startPoint y: 191, endPoint x: 392, endPoint y: 187, distance: 135.1
click at [392, 187] on app-calendar-viewport "Thu 28 2/2 2 Jobs Fri 29 2/2 2 Jobs Sat 30 Sun 31 2/2 2 Jobs Mon 1 2/2 2 Jobs T…" at bounding box center [278, 153] width 557 height 191
click at [456, 177] on app-card-role "Events (Event Manager) 1I 1A 0/1 09:00-19:00 (10h) single-neutral-actions" at bounding box center [459, 171] width 74 height 22
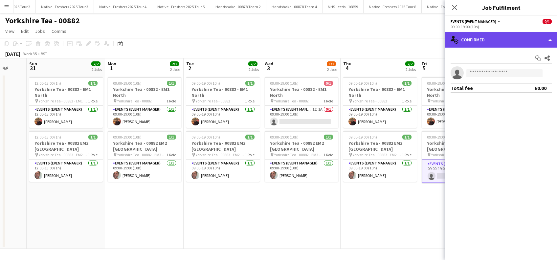
click at [494, 38] on div "single-neutral-actions-check-2 Confirmed" at bounding box center [501, 40] width 112 height 16
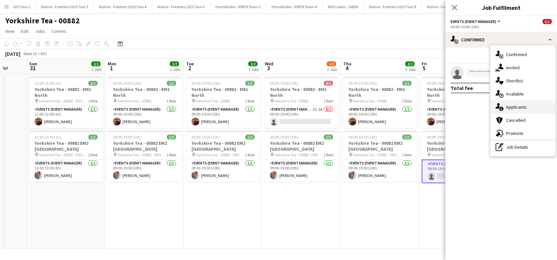
click at [512, 106] on div "single-neutral-actions-information Applicants" at bounding box center [522, 107] width 65 height 13
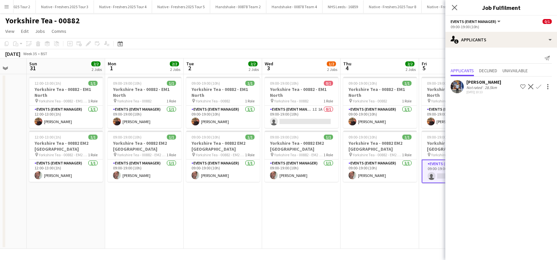
click at [368, 207] on app-date-cell "09:00-19:00 (10h) 1/1 Yorkshire Tea - 00882 - EM1 North pin Yorkshire Tea - 008…" at bounding box center [380, 161] width 79 height 175
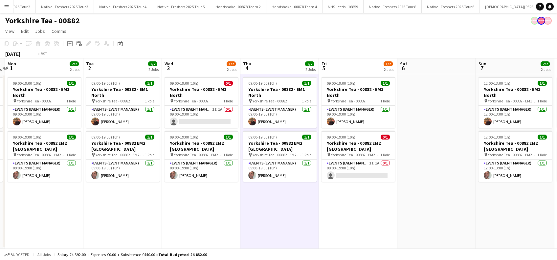
scroll to position [0, 213]
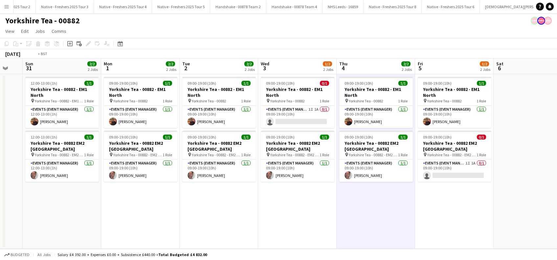
drag, startPoint x: 450, startPoint y: 205, endPoint x: 289, endPoint y: 223, distance: 162.0
click at [289, 223] on app-calendar-viewport "Thu 28 2/2 2 Jobs Fri 29 2/2 2 Jobs Sat 30 Sun 31 2/2 2 Jobs Mon 1 2/2 2 Jobs T…" at bounding box center [278, 153] width 557 height 191
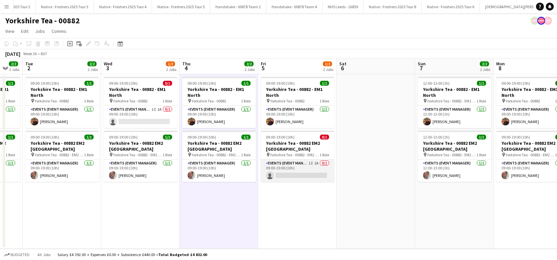
click at [289, 179] on app-card-role "Events (Event Manager) 1I 1A 0/1 09:00-19:00 (10h) single-neutral-actions" at bounding box center [298, 171] width 74 height 22
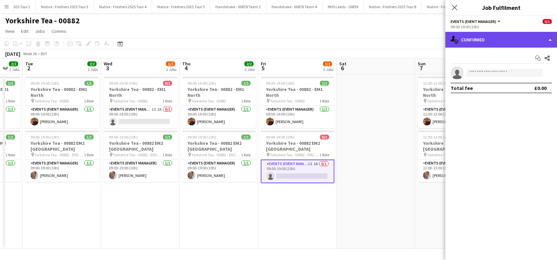
click at [512, 43] on div "single-neutral-actions-check-2 Confirmed" at bounding box center [501, 40] width 112 height 16
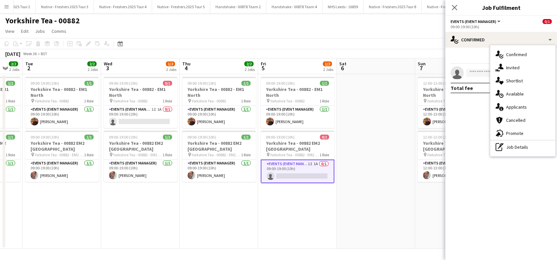
click at [517, 67] on div "single-neutral-actions-share-1 Invited" at bounding box center [522, 67] width 65 height 13
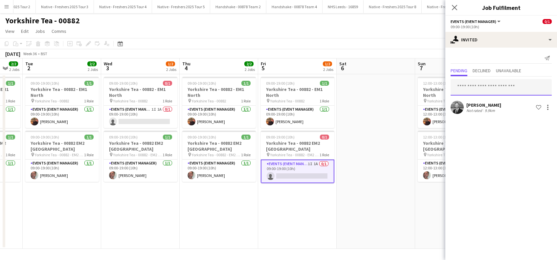
click at [484, 86] on input "text" at bounding box center [501, 87] width 101 height 16
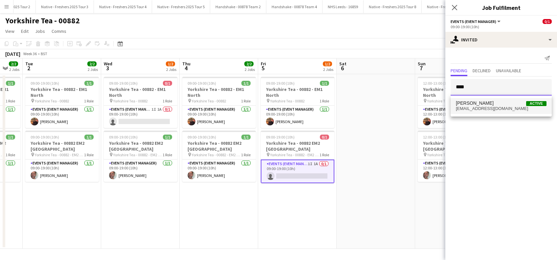
type input "****"
click at [477, 105] on span "Alan Johnstone" at bounding box center [475, 104] width 38 height 6
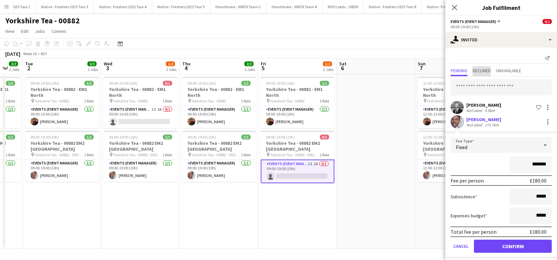
click at [480, 74] on span "Declined" at bounding box center [482, 71] width 18 height 10
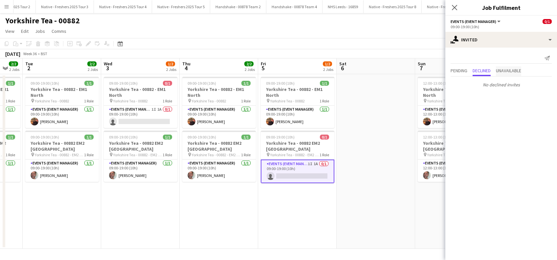
click at [511, 70] on span "Unavailable" at bounding box center [508, 70] width 25 height 5
click at [460, 73] on span "Pending" at bounding box center [459, 70] width 17 height 5
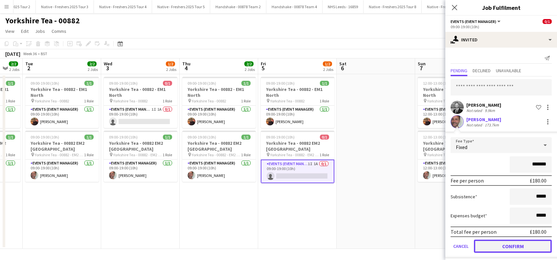
click at [505, 246] on button "Confirm" at bounding box center [513, 246] width 78 height 13
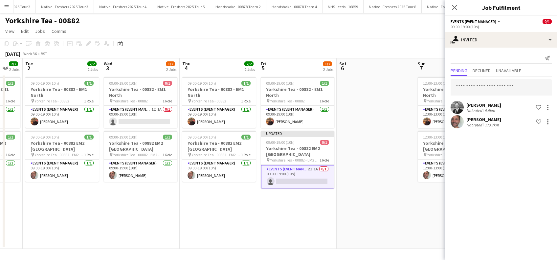
click at [384, 224] on app-date-cell at bounding box center [376, 161] width 79 height 175
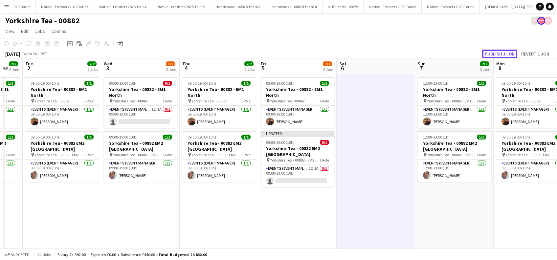
click at [505, 55] on button "Publish 1 job" at bounding box center [499, 54] width 35 height 9
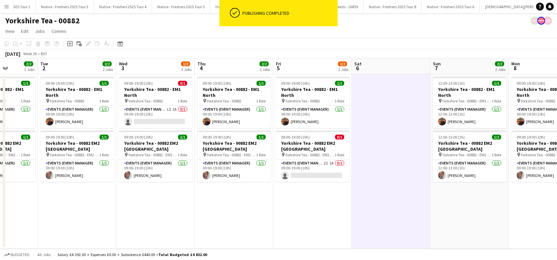
drag, startPoint x: 497, startPoint y: 192, endPoint x: 512, endPoint y: 210, distance: 23.8
click at [512, 210] on app-calendar-viewport "Sat 30 Sun 31 2/2 2 Jobs Mon 1 2/2 2 Jobs Tue 2 2/2 2 Jobs Wed 3 1/2 2 Jobs Thu…" at bounding box center [278, 153] width 557 height 191
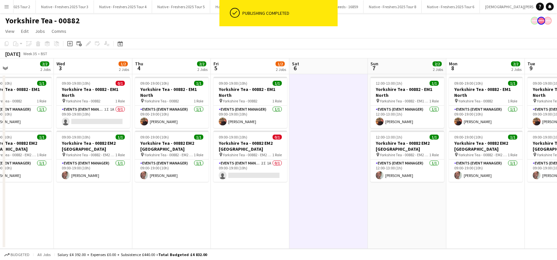
scroll to position [0, 298]
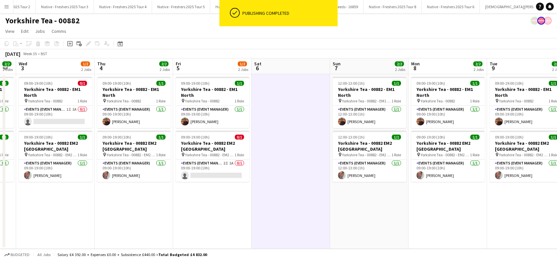
drag, startPoint x: 193, startPoint y: 223, endPoint x: 71, endPoint y: 243, distance: 123.8
click at [71, 243] on app-calendar-viewport "Sat 30 Sun 31 2/2 2 Jobs Mon 1 2/2 2 Jobs Tue 2 2/2 2 Jobs Wed 3 1/2 2 Jobs Thu…" at bounding box center [278, 153] width 557 height 191
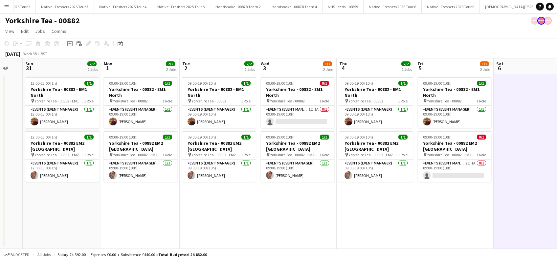
drag, startPoint x: 187, startPoint y: 215, endPoint x: 431, endPoint y: 214, distance: 244.1
click at [431, 214] on app-calendar-viewport "Fri 29 2/2 2 Jobs Sat 30 Sun 31 2/2 2 Jobs Mon 1 2/2 2 Jobs Tue 2 2/2 2 Jobs We…" at bounding box center [278, 153] width 557 height 191
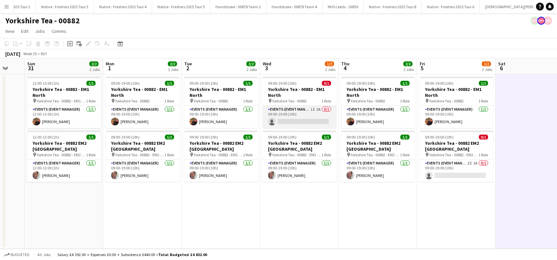
click at [301, 118] on app-card-role "Events (Event Manager) 1I 1A 0/1 09:00-19:00 (10h) single-neutral-actions" at bounding box center [300, 117] width 74 height 22
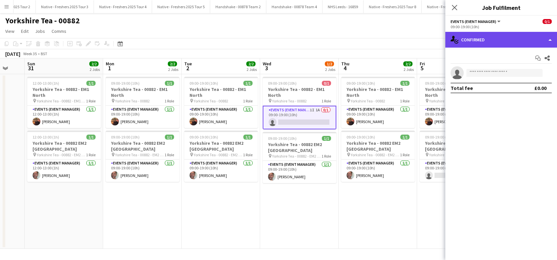
click at [496, 37] on div "single-neutral-actions-check-2 Confirmed" at bounding box center [501, 40] width 112 height 16
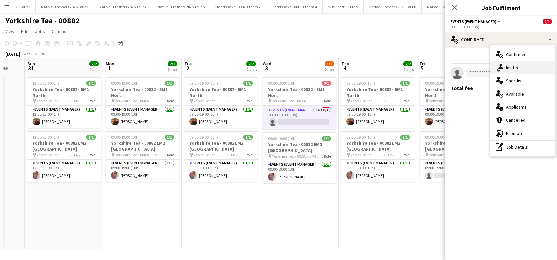
click at [510, 68] on div "single-neutral-actions-share-1 Invited" at bounding box center [522, 67] width 65 height 13
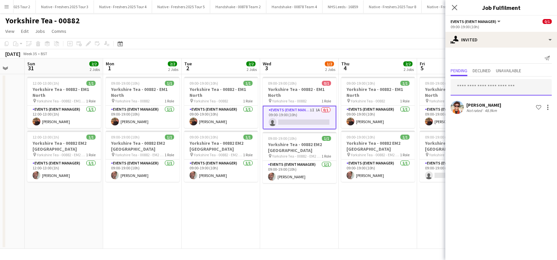
click at [473, 87] on input "text" at bounding box center [501, 87] width 101 height 16
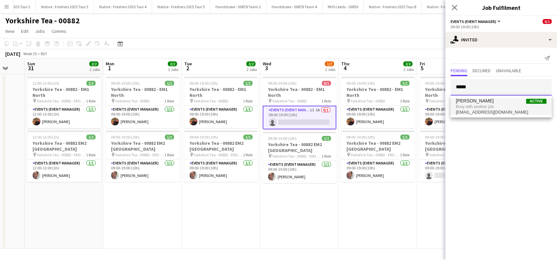
type input "*****"
click at [474, 101] on span "Glenn Brighty" at bounding box center [475, 101] width 38 height 6
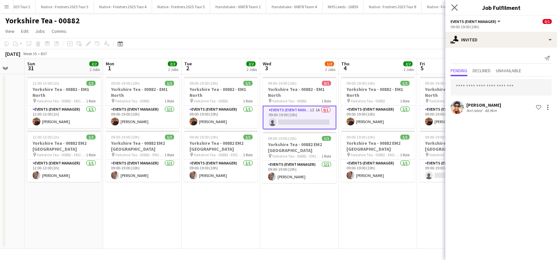
click at [454, 4] on app-icon "Close pop-in" at bounding box center [455, 8] width 10 height 10
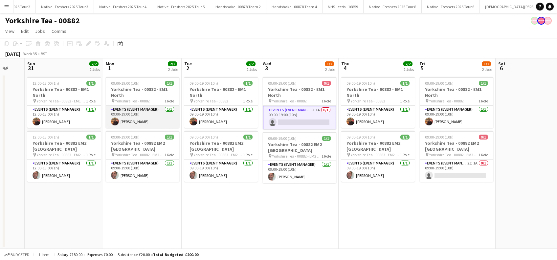
click at [124, 123] on app-card-role "Events (Event Manager) 1/1 09:00-19:00 (10h) Glenn Brighty" at bounding box center [143, 117] width 74 height 22
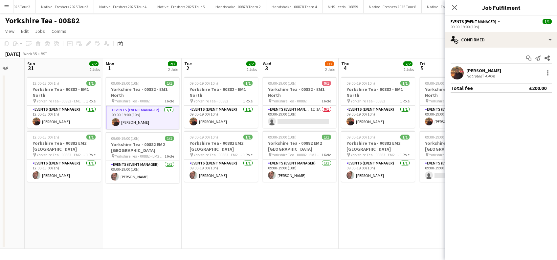
click at [477, 70] on div "Glenn Brighty" at bounding box center [483, 71] width 35 height 6
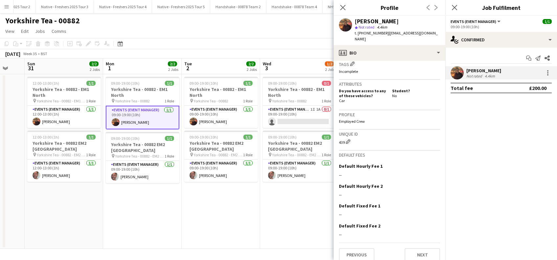
scroll to position [264, 0]
click at [359, 252] on button "Previous" at bounding box center [356, 254] width 35 height 13
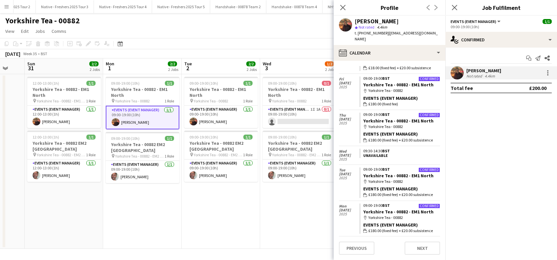
scroll to position [1017, 0]
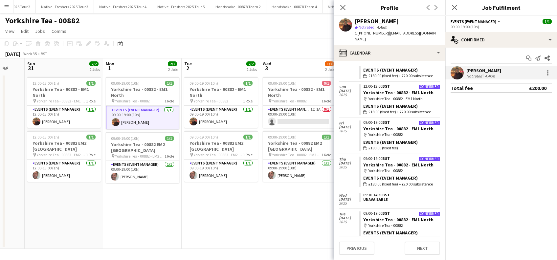
click at [371, 197] on div "Unavailable" at bounding box center [400, 199] width 74 height 5
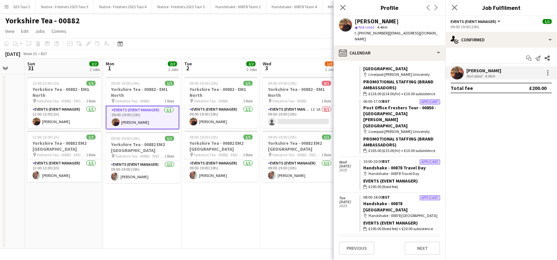
scroll to position [623, 0]
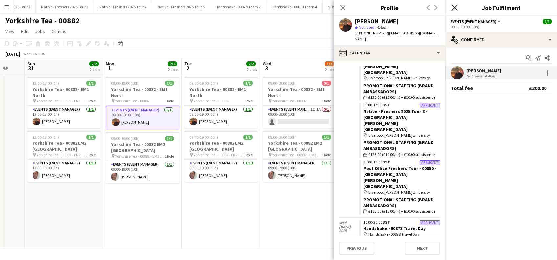
click at [457, 6] on icon "Close pop-in" at bounding box center [454, 7] width 6 height 6
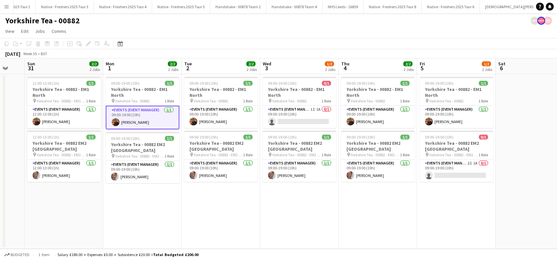
click at [333, 193] on app-date-cell "09:00-19:00 (10h) 0/1 Yorkshire Tea - 00882 - EM1 North pin Yorkshire Tea - 008…" at bounding box center [299, 161] width 79 height 175
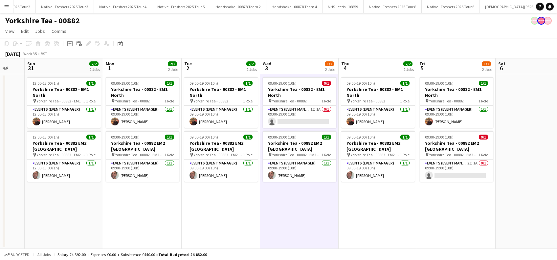
click at [381, 218] on app-date-cell "09:00-19:00 (10h) 1/1 Yorkshire Tea - 00882 - EM1 North pin Yorkshire Tea - 008…" at bounding box center [378, 161] width 79 height 175
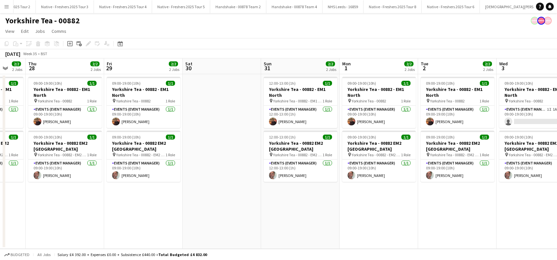
drag, startPoint x: 226, startPoint y: 237, endPoint x: 463, endPoint y: 221, distance: 237.4
click at [463, 221] on app-calendar-viewport "Mon 25 Tue 26 2/2 2 Jobs Wed 27 2/2 2 Jobs Thu 28 2/2 2 Jobs Fri 29 2/2 2 Jobs …" at bounding box center [278, 153] width 557 height 191
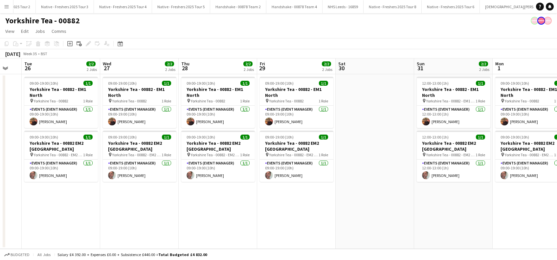
drag, startPoint x: 281, startPoint y: 219, endPoint x: 414, endPoint y: 208, distance: 133.9
click at [414, 208] on app-calendar-viewport "Sun 24 Mon 25 Tue 26 2/2 2 Jobs Wed 27 2/2 2 Jobs Thu 28 2/2 2 Jobs Fri 29 2/2 …" at bounding box center [278, 153] width 557 height 191
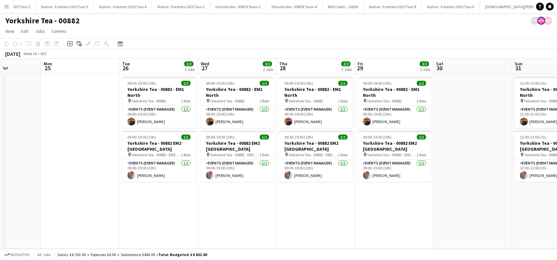
scroll to position [0, 131]
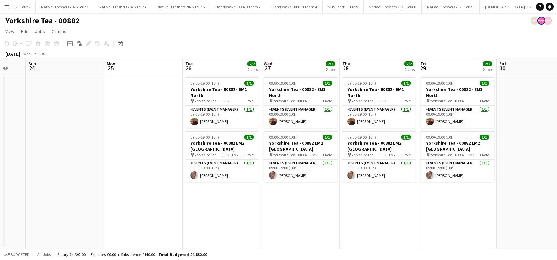
drag, startPoint x: 260, startPoint y: 205, endPoint x: 420, endPoint y: 202, distance: 161.0
click at [420, 202] on app-calendar-viewport "Fri 22 Sat 23 Sun 24 Mon 25 Tue 26 2/2 2 Jobs Wed 27 2/2 2 Jobs Thu 28 2/2 2 Jo…" at bounding box center [278, 153] width 557 height 191
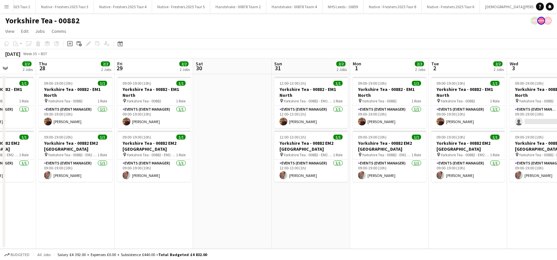
drag, startPoint x: 477, startPoint y: 200, endPoint x: 258, endPoint y: 203, distance: 219.5
click at [174, 218] on app-calendar-viewport "Sun 24 Mon 25 Tue 26 2/2 2 Jobs Wed 27 2/2 2 Jobs Thu 28 2/2 2 Jobs Fri 29 2/2 …" at bounding box center [278, 153] width 557 height 191
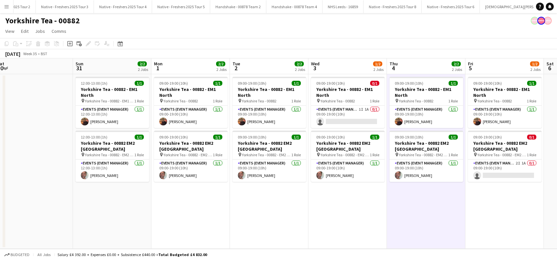
drag, startPoint x: 423, startPoint y: 199, endPoint x: 223, endPoint y: 235, distance: 203.0
click at [223, 235] on app-calendar-viewport "Wed 27 2/2 2 Jobs Thu 28 2/2 2 Jobs Fri 29 2/2 2 Jobs Sat 30 Sun 31 2/2 2 Jobs …" at bounding box center [278, 153] width 557 height 191
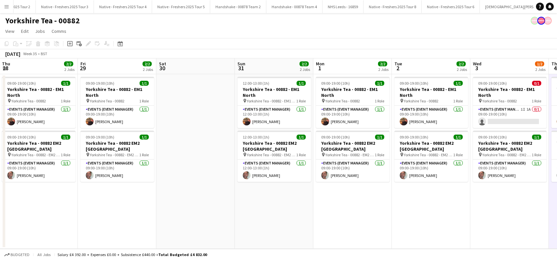
drag, startPoint x: 278, startPoint y: 193, endPoint x: 445, endPoint y: 193, distance: 166.5
click at [445, 193] on app-calendar-viewport "Tue 26 2/2 2 Jobs Wed 27 2/2 2 Jobs Thu 28 2/2 2 Jobs Fri 29 2/2 2 Jobs Sat 30 …" at bounding box center [278, 153] width 557 height 191
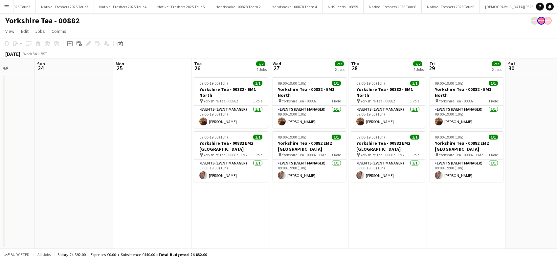
scroll to position [0, 157]
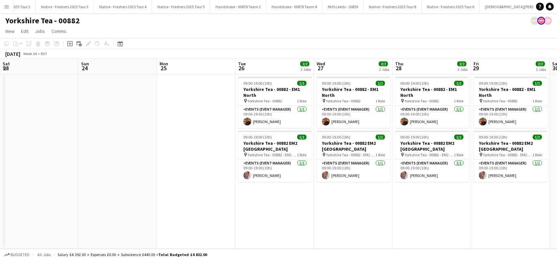
drag, startPoint x: 162, startPoint y: 185, endPoint x: 424, endPoint y: 196, distance: 263.0
click at [424, 196] on app-calendar-viewport "Thu 21 Fri 22 Sat 23 Sun 24 Mon 25 Tue 26 2/2 2 Jobs Wed 27 2/2 2 Jobs Thu 28 2…" at bounding box center [278, 153] width 557 height 191
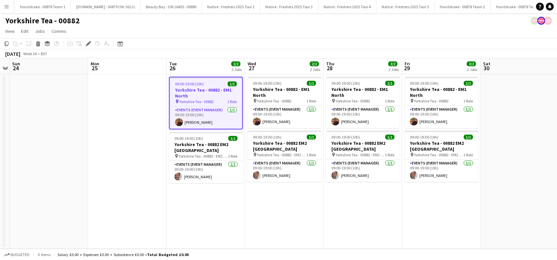
scroll to position [0, 1918]
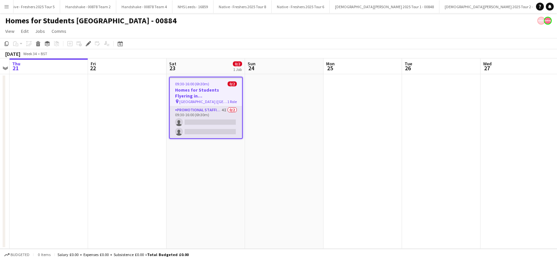
click at [206, 126] on app-card-role "Promotional Staffing (Brand Ambassadors) 4I 0/2 09:30-16:00 (6h30m) single-neut…" at bounding box center [206, 122] width 72 height 32
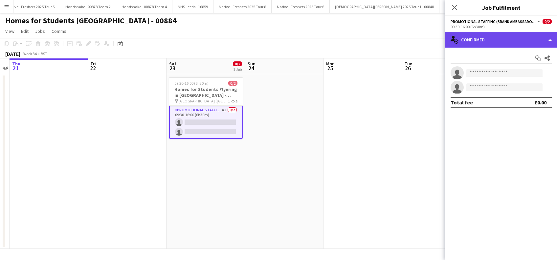
click at [497, 41] on div "single-neutral-actions-check-2 Confirmed" at bounding box center [501, 40] width 112 height 16
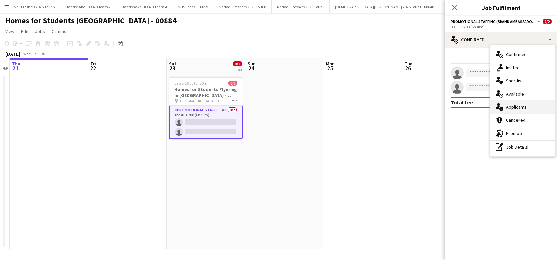
click at [510, 106] on div "single-neutral-actions-information Applicants" at bounding box center [522, 107] width 65 height 13
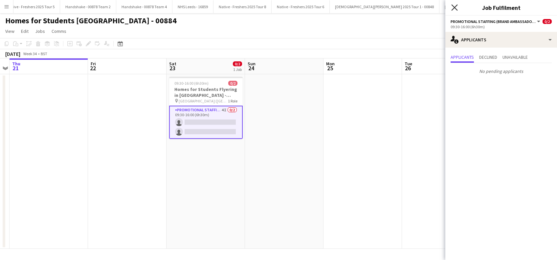
click at [455, 9] on icon "Close pop-in" at bounding box center [454, 7] width 6 height 6
